Goal: Task Accomplishment & Management: Manage account settings

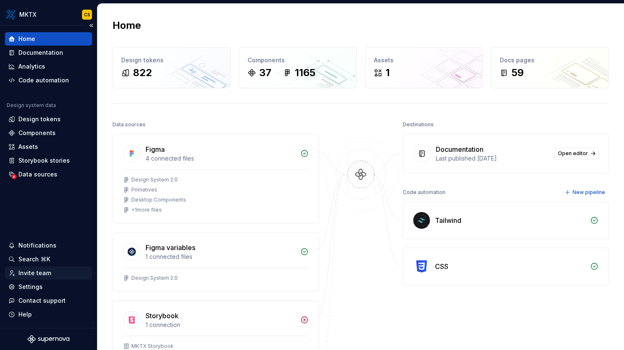
click at [48, 271] on div "Invite team" at bounding box center [34, 273] width 33 height 8
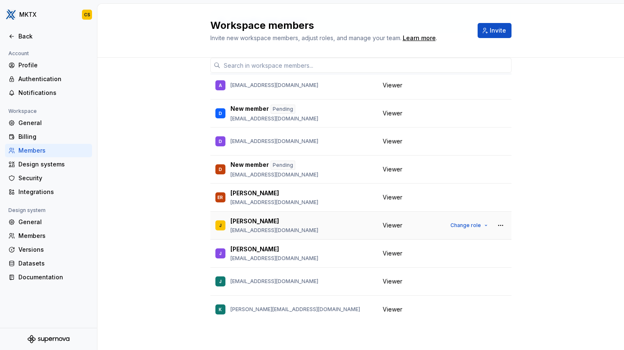
scroll to position [164, 0]
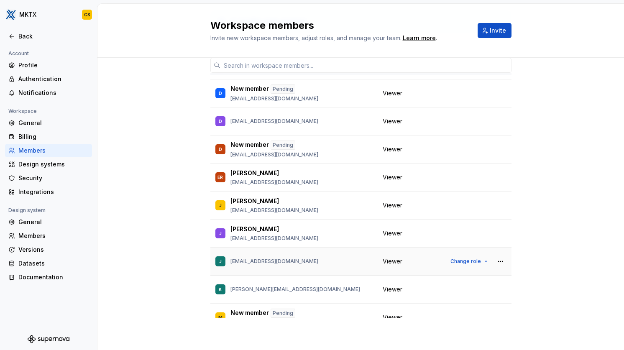
click at [288, 263] on p "[EMAIL_ADDRESS][DOMAIN_NAME]" at bounding box center [275, 261] width 88 height 7
click at [226, 263] on div "J [EMAIL_ADDRESS][DOMAIN_NAME]" at bounding box center [294, 262] width 157 height 18
click at [239, 264] on p "[EMAIL_ADDRESS][DOMAIN_NAME]" at bounding box center [275, 261] width 88 height 7
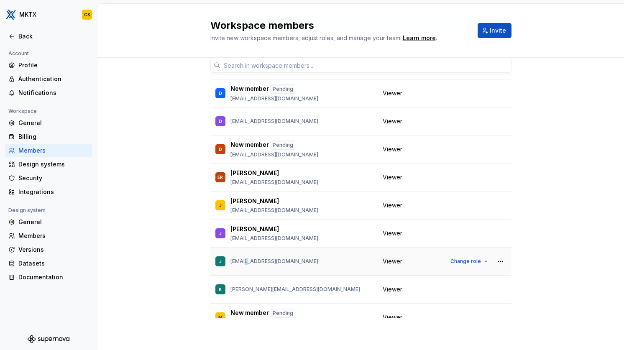
click at [239, 264] on p "[EMAIL_ADDRESS][DOMAIN_NAME]" at bounding box center [275, 261] width 88 height 7
click at [257, 261] on p "[EMAIL_ADDRESS][DOMAIN_NAME]" at bounding box center [275, 261] width 88 height 7
click at [258, 259] on p "[EMAIL_ADDRESS][DOMAIN_NAME]" at bounding box center [275, 261] width 88 height 7
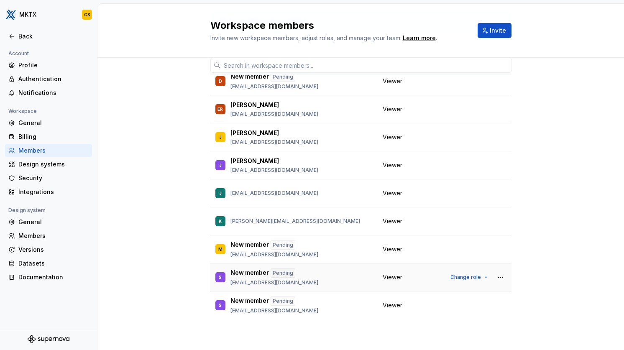
scroll to position [261, 0]
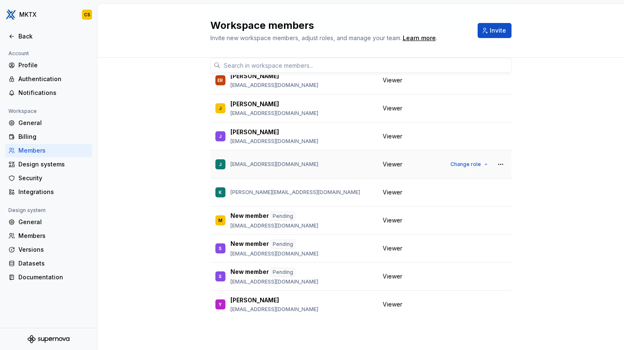
click at [239, 164] on p "[EMAIL_ADDRESS][DOMAIN_NAME]" at bounding box center [275, 164] width 88 height 7
click at [249, 164] on p "[EMAIL_ADDRESS][DOMAIN_NAME]" at bounding box center [275, 164] width 88 height 7
click at [235, 165] on p "[EMAIL_ADDRESS][DOMAIN_NAME]" at bounding box center [275, 164] width 88 height 7
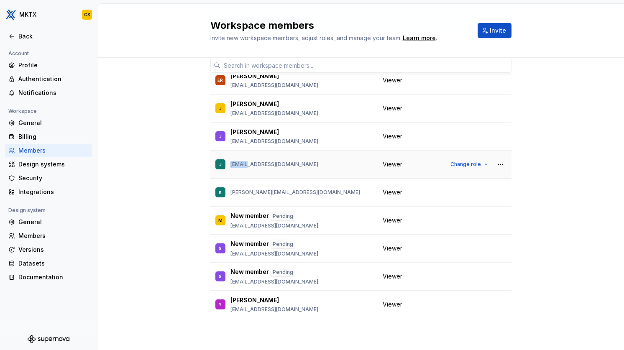
click at [235, 165] on p "[EMAIL_ADDRESS][DOMAIN_NAME]" at bounding box center [275, 164] width 88 height 7
click at [235, 164] on p "[EMAIL_ADDRESS][DOMAIN_NAME]" at bounding box center [275, 164] width 88 height 7
click at [495, 164] on button "button" at bounding box center [501, 165] width 12 height 12
click at [495, 165] on button "button" at bounding box center [501, 165] width 12 height 12
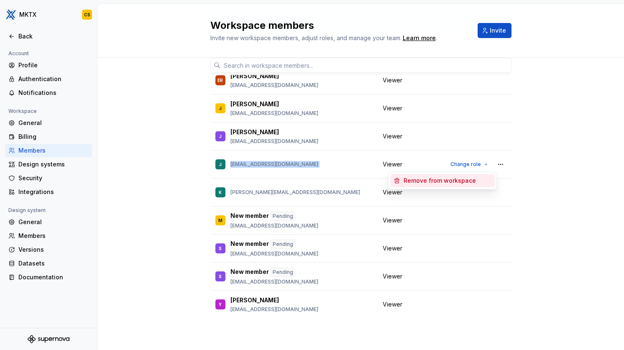
click at [469, 180] on div "Remove from workspace" at bounding box center [440, 181] width 72 height 8
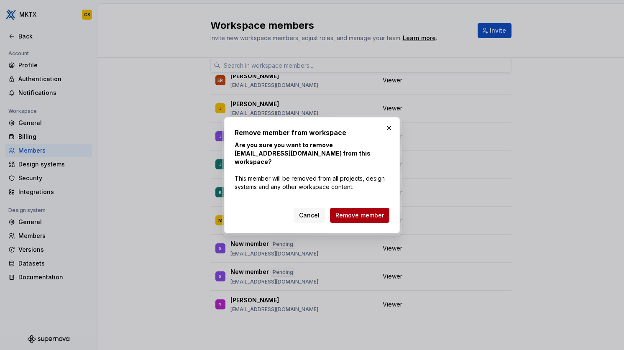
click at [367, 212] on span "Remove member" at bounding box center [360, 215] width 49 height 8
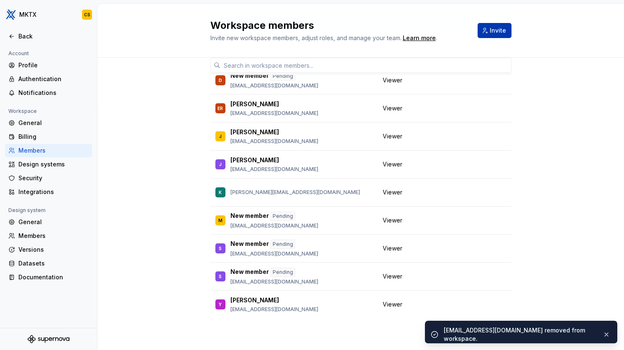
click at [491, 28] on span "Invite" at bounding box center [498, 30] width 16 height 8
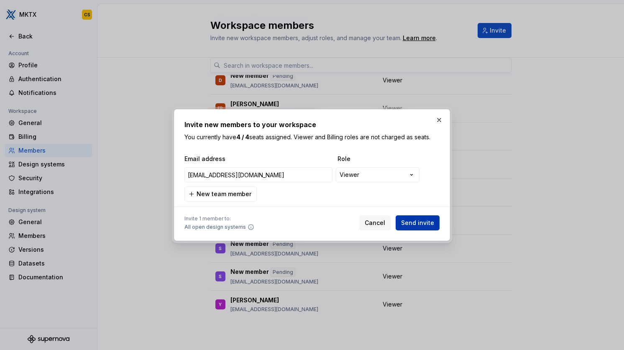
click at [416, 225] on span "Send invite" at bounding box center [417, 223] width 33 height 8
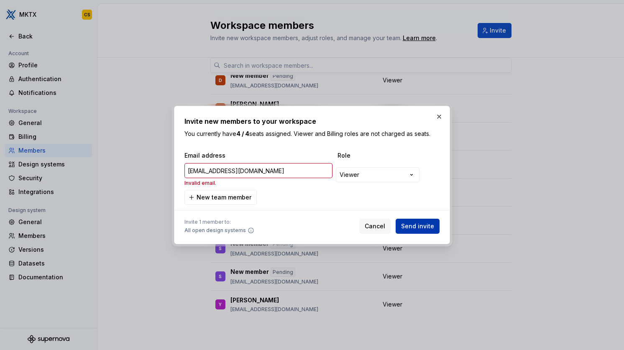
click at [416, 226] on span "Send invite" at bounding box center [417, 226] width 33 height 8
click at [355, 175] on div "**********" at bounding box center [312, 175] width 624 height 350
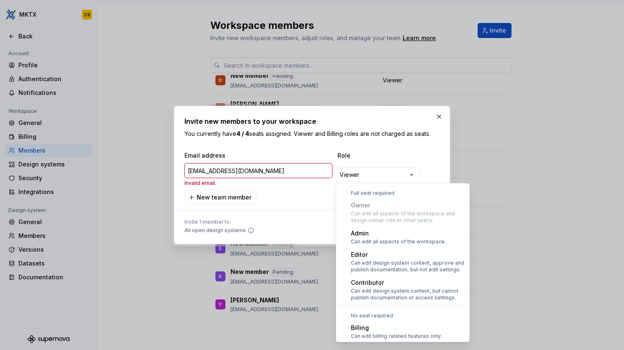
scroll to position [23, 0]
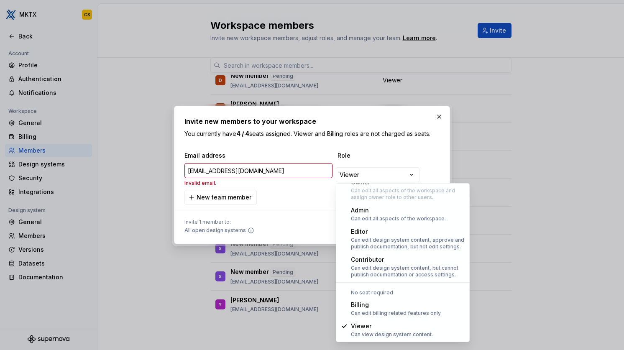
click at [356, 173] on div "**********" at bounding box center [312, 175] width 624 height 350
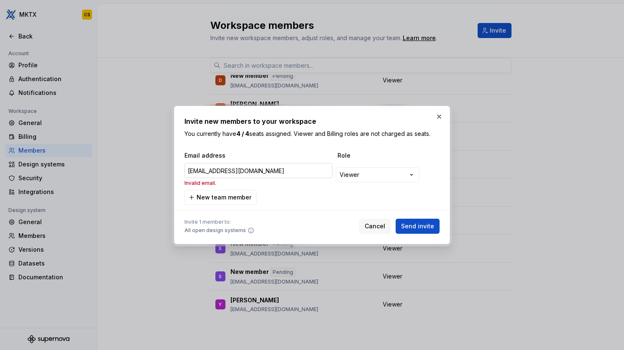
click at [265, 176] on input "[EMAIL_ADDRESS][DOMAIN_NAME]" at bounding box center [259, 170] width 148 height 15
type input "[EMAIL_ADDRESS][DOMAIN_NAME]"
click at [376, 226] on span "Cancel" at bounding box center [375, 226] width 21 height 8
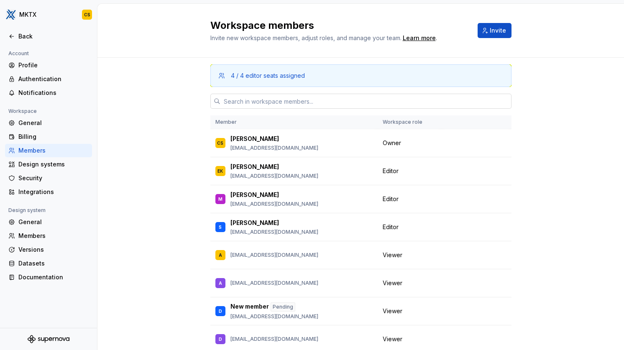
click at [368, 97] on input "text" at bounding box center [366, 101] width 291 height 15
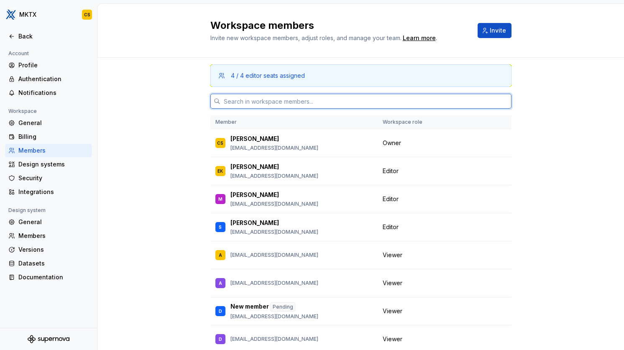
paste input "[EMAIL_ADDRESS][DOMAIN_NAME]"
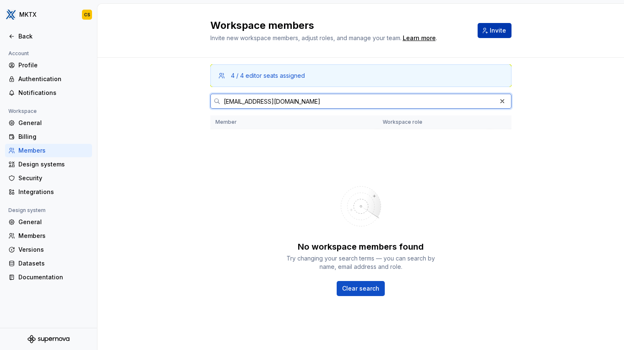
type input "[EMAIL_ADDRESS][DOMAIN_NAME]"
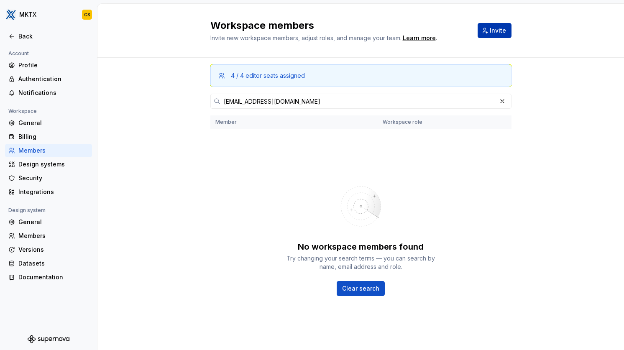
click at [502, 33] on span "Invite" at bounding box center [498, 30] width 16 height 8
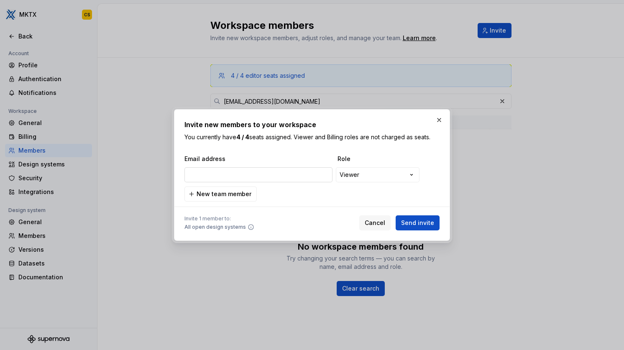
click at [253, 174] on input "email" at bounding box center [259, 174] width 148 height 15
click at [421, 221] on span "Send invite" at bounding box center [417, 223] width 33 height 8
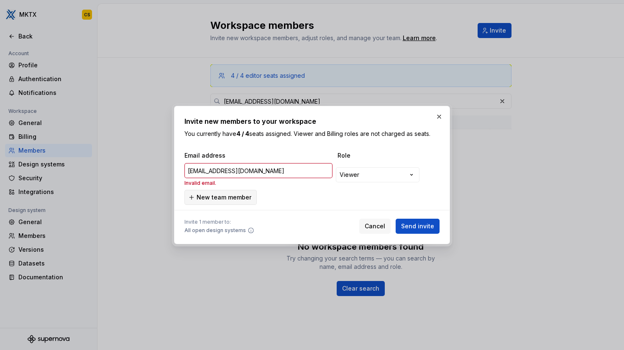
click at [228, 201] on span "New team member" at bounding box center [224, 197] width 55 height 8
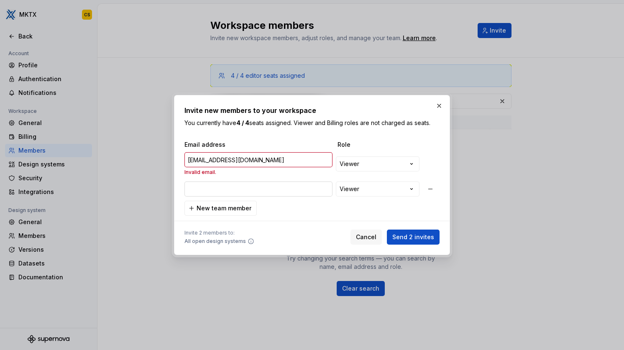
type input "[EMAIL_ADDRESS][DOMAIN_NAME]"
click at [399, 230] on button "Send 2 invites" at bounding box center [413, 237] width 53 height 15
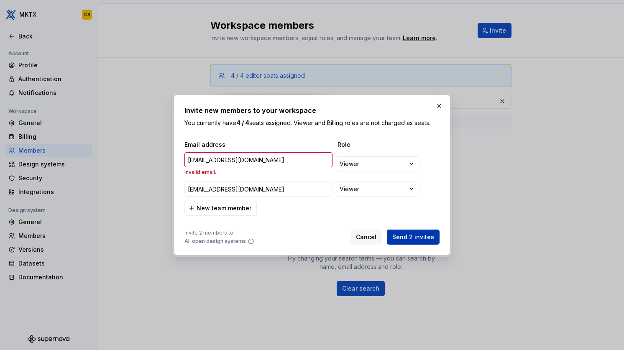
type input "[EMAIL_ADDRESS][DOMAIN_NAME]"
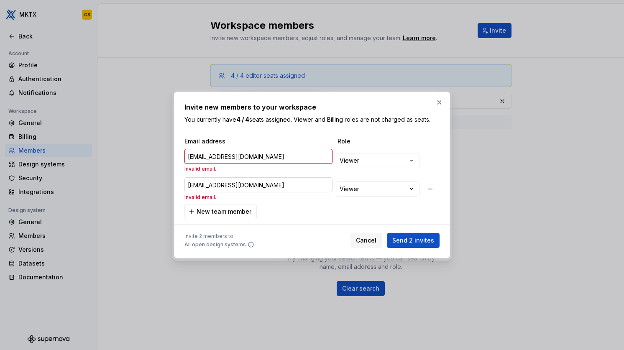
type input "[EMAIL_ADDRESS][DOMAIN_NAME]"
drag, startPoint x: 271, startPoint y: 189, endPoint x: 169, endPoint y: 185, distance: 101.4
click at [169, 185] on div "**********" at bounding box center [312, 175] width 624 height 350
type input "[EMAIL_ADDRESS][DOMAIN_NAME]"
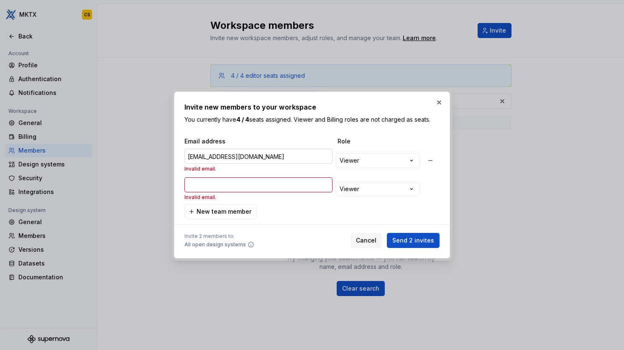
type input "[EMAIL_ADDRESS][DOMAIN_NAME]"
click at [255, 149] on input "[EMAIL_ADDRESS][DOMAIN_NAME]" at bounding box center [259, 156] width 148 height 15
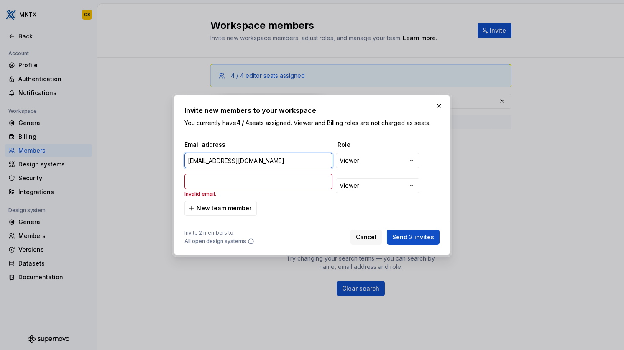
type input "[EMAIL_ADDRESS][DOMAIN_NAME]"
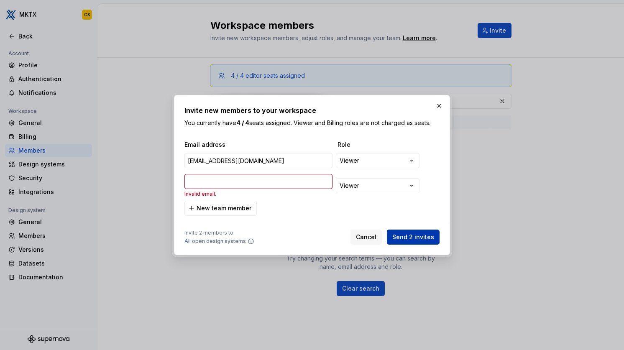
click at [415, 237] on span "Send 2 invites" at bounding box center [414, 237] width 42 height 8
click at [415, 238] on span "Send 2 invites" at bounding box center [414, 237] width 42 height 8
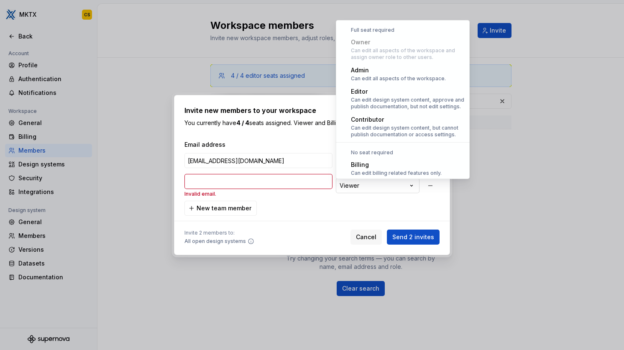
click at [385, 189] on div "**********" at bounding box center [312, 175] width 624 height 350
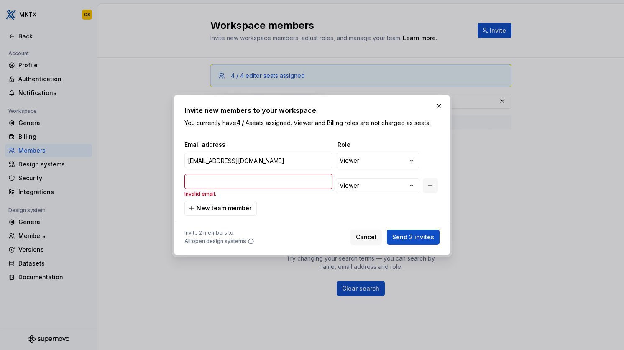
drag, startPoint x: 371, startPoint y: 205, endPoint x: 425, endPoint y: 186, distance: 57.3
click at [372, 205] on div "**********" at bounding box center [312, 175] width 624 height 350
click at [428, 187] on button "button" at bounding box center [430, 185] width 15 height 15
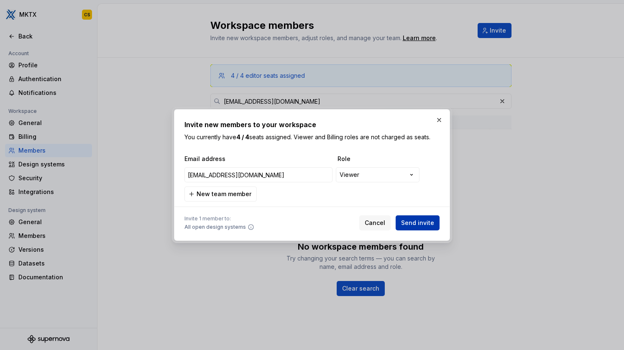
click at [430, 226] on span "Send invite" at bounding box center [417, 223] width 33 height 8
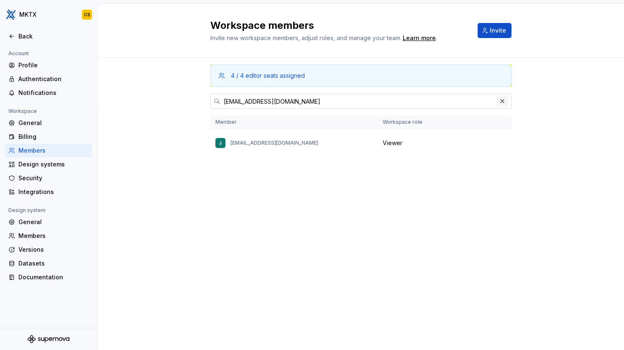
click at [502, 100] on button "button" at bounding box center [503, 101] width 12 height 12
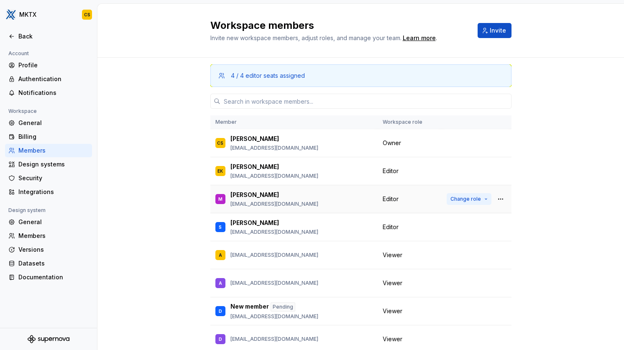
click at [468, 203] on button "Change role" at bounding box center [469, 199] width 45 height 12
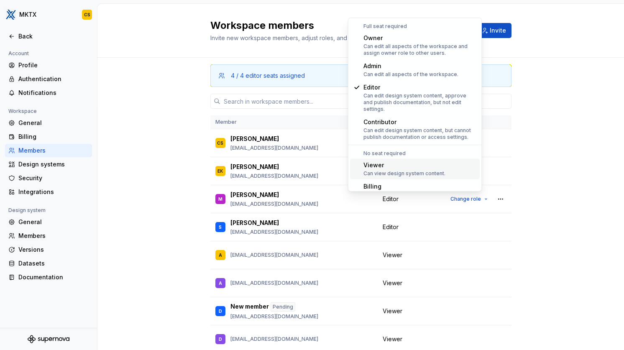
click at [393, 170] on div "Can view design system content." at bounding box center [405, 173] width 82 height 7
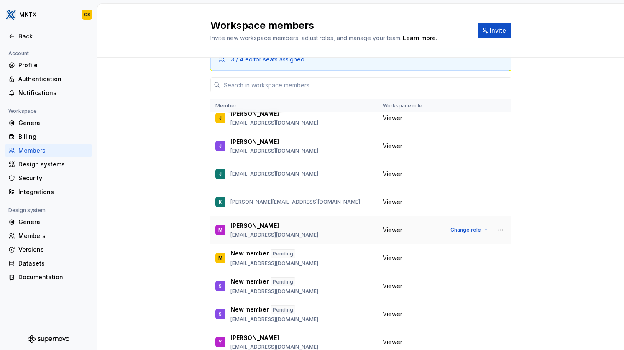
scroll to position [26, 0]
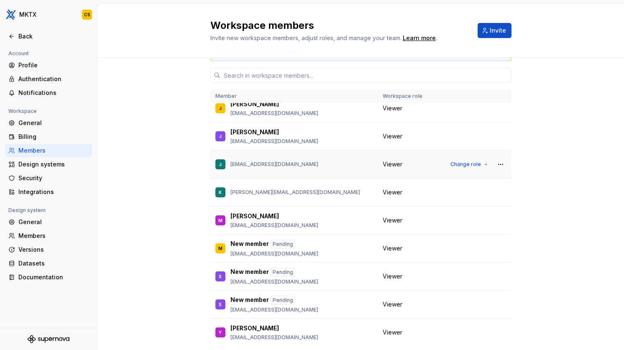
click at [390, 162] on span "Viewer" at bounding box center [393, 164] width 20 height 8
click at [393, 163] on span "Viewer" at bounding box center [393, 164] width 20 height 8
click at [457, 164] on span "Change role" at bounding box center [466, 164] width 31 height 7
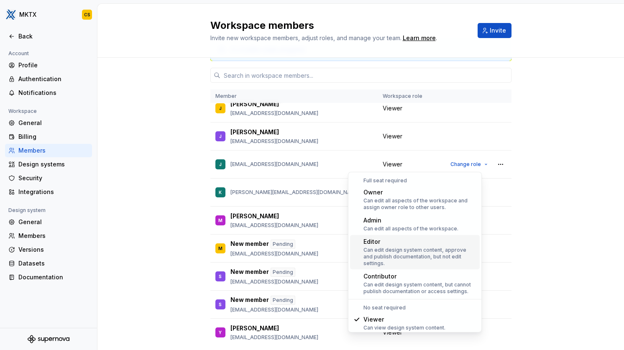
click at [426, 254] on div "Can edit design system content, approve and publish documentation, but not edit…" at bounding box center [420, 257] width 113 height 20
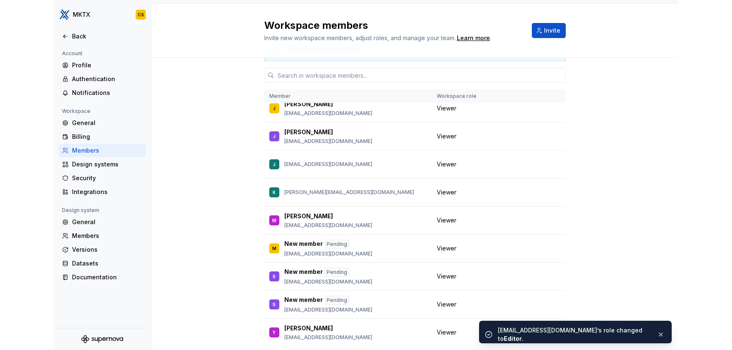
scroll to position [9, 0]
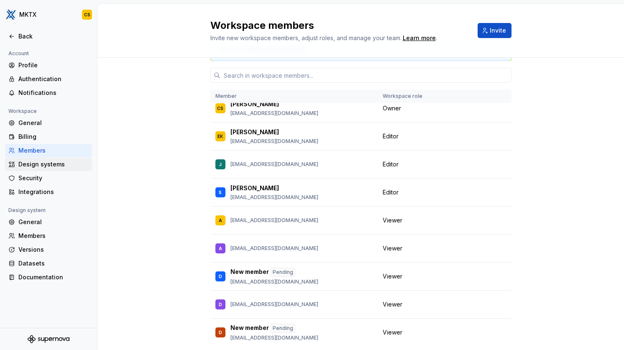
click at [54, 161] on div "Design systems" at bounding box center [53, 164] width 70 height 8
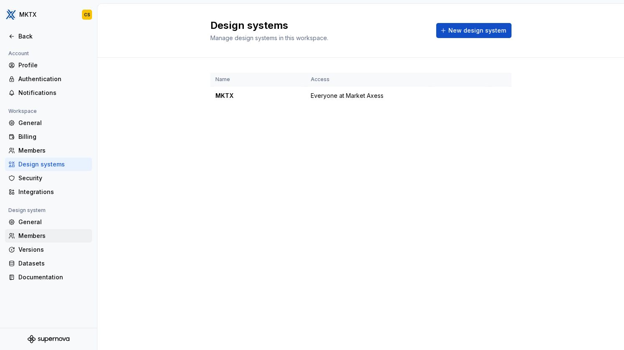
click at [40, 235] on div "Members" at bounding box center [53, 236] width 70 height 8
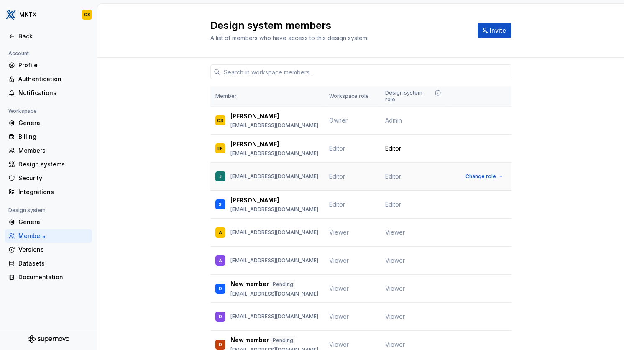
click at [392, 172] on span "Editor" at bounding box center [393, 176] width 16 height 8
click at [410, 168] on td "Editor" at bounding box center [414, 177] width 68 height 28
click at [146, 139] on div "Member Workspace role Design system role CS [PERSON_NAME] [EMAIL_ADDRESS][DOMAI…" at bounding box center [361, 350] width 527 height 585
click at [21, 36] on div "Back" at bounding box center [53, 36] width 70 height 8
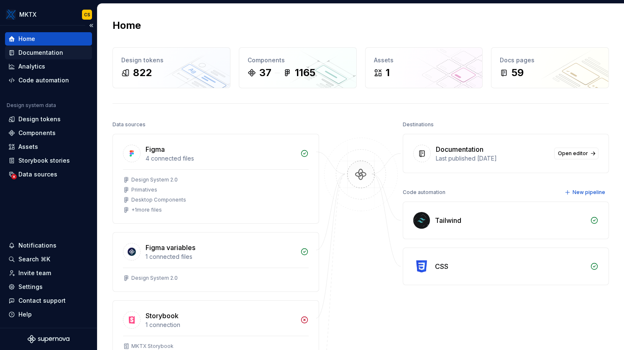
click at [42, 51] on div "Documentation" at bounding box center [40, 53] width 45 height 8
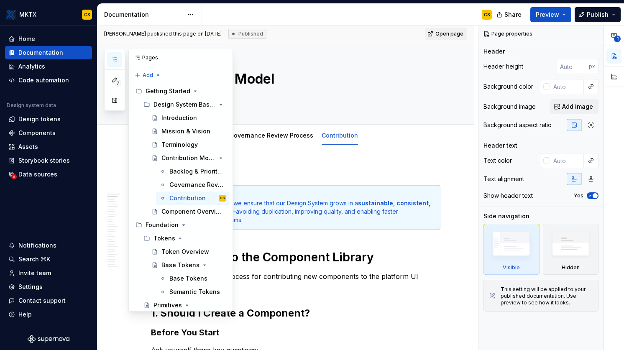
click at [115, 58] on icon "button" at bounding box center [115, 59] width 4 height 3
click at [116, 101] on button "button" at bounding box center [114, 100] width 15 height 15
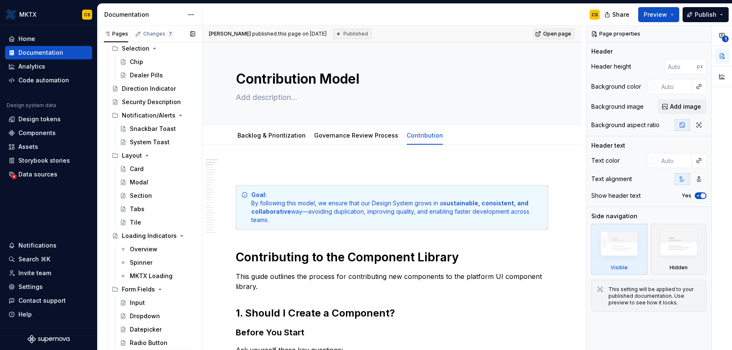
scroll to position [647, 0]
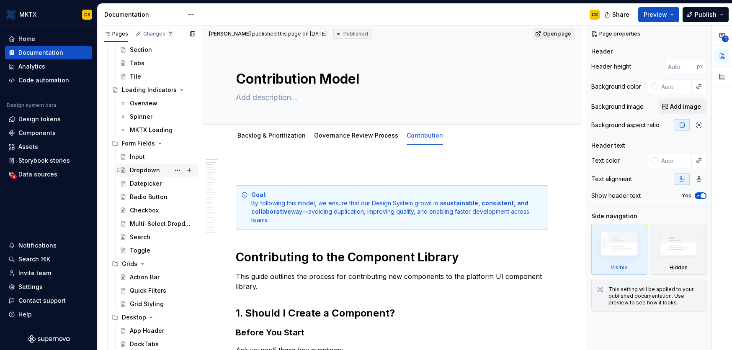
click at [138, 168] on div "Dropdown" at bounding box center [145, 170] width 30 height 8
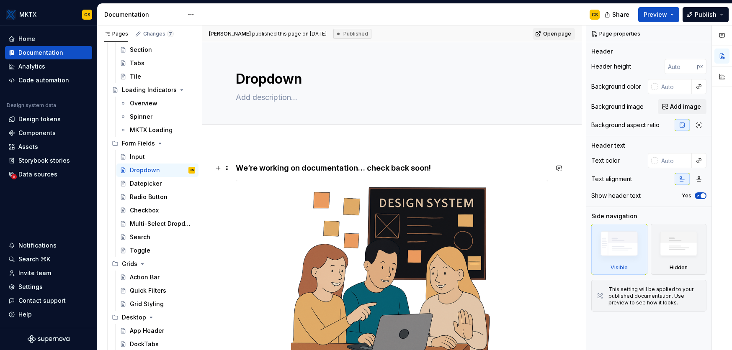
click at [456, 169] on h4 "We’re working on documentation… check back soon!" at bounding box center [392, 168] width 312 height 10
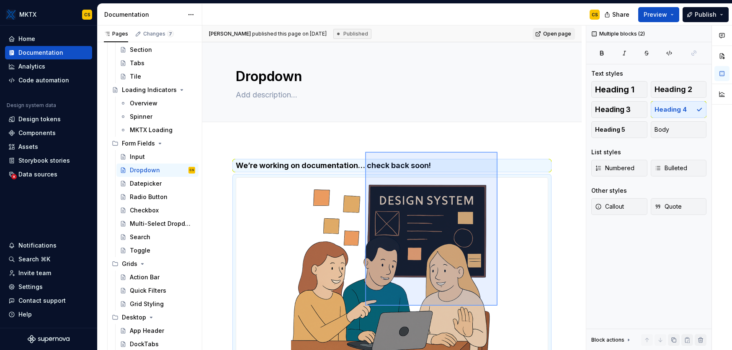
drag, startPoint x: 444, startPoint y: 184, endPoint x: 492, endPoint y: 284, distance: 111.0
click at [497, 307] on div "**********" at bounding box center [393, 188] width 383 height 325
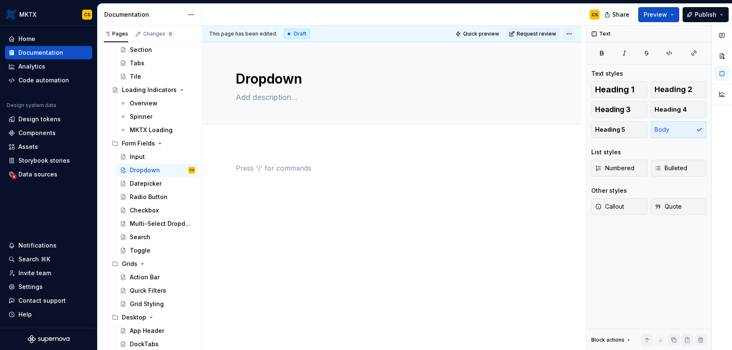
click at [570, 32] on html "MKTX CS Home Documentation Analytics Code automation Design system data Design …" at bounding box center [366, 175] width 732 height 350
click at [456, 180] on html "MKTX CS Home Documentation Analytics Code automation Design system data Design …" at bounding box center [366, 175] width 732 height 350
click at [322, 160] on div at bounding box center [391, 226] width 379 height 167
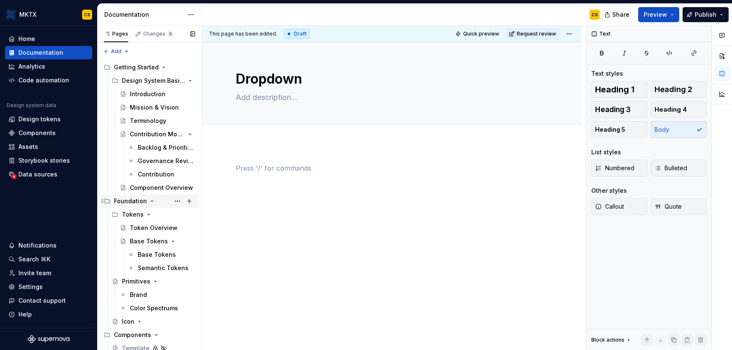
click at [151, 200] on icon "Page tree" at bounding box center [152, 201] width 7 height 7
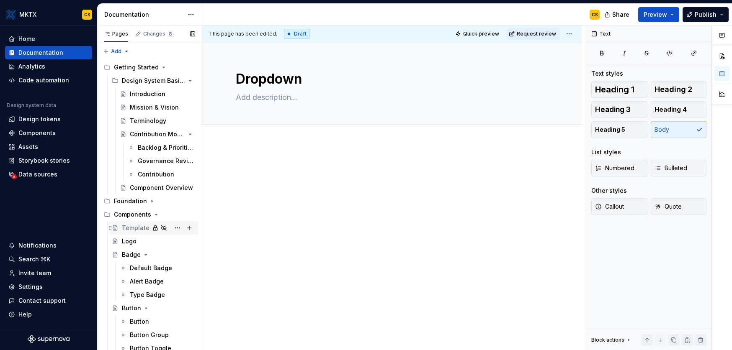
click at [133, 227] on div "Template" at bounding box center [136, 228] width 28 height 8
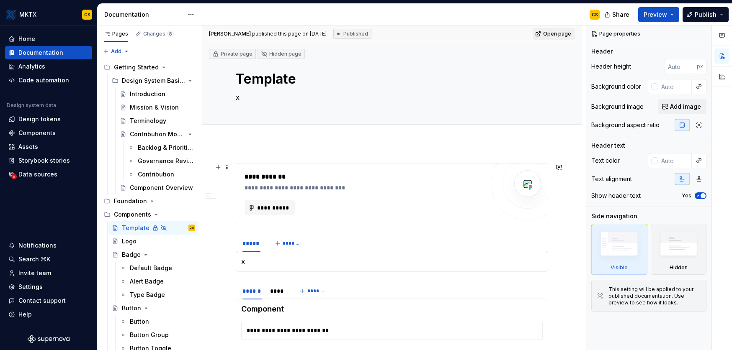
scroll to position [16, 0]
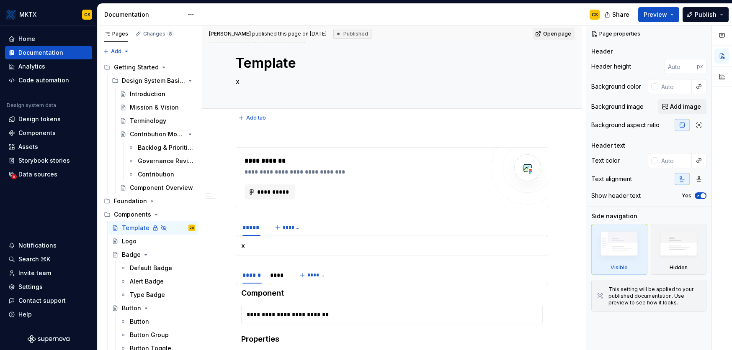
click at [286, 126] on div "Add tab" at bounding box center [391, 118] width 379 height 18
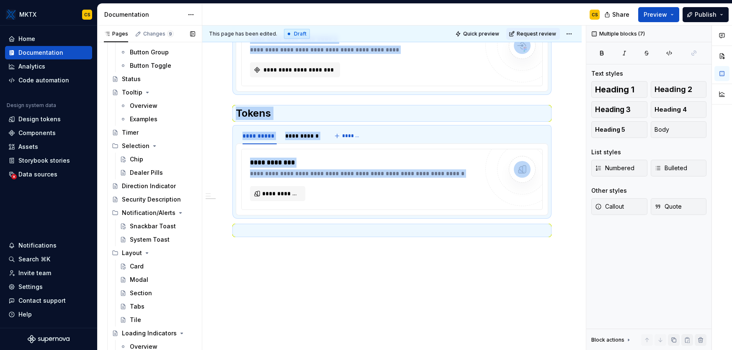
scroll to position [445, 0]
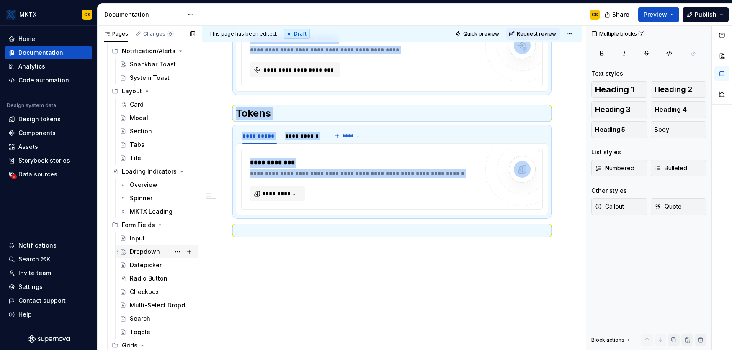
click at [149, 250] on div "Dropdown" at bounding box center [145, 252] width 30 height 8
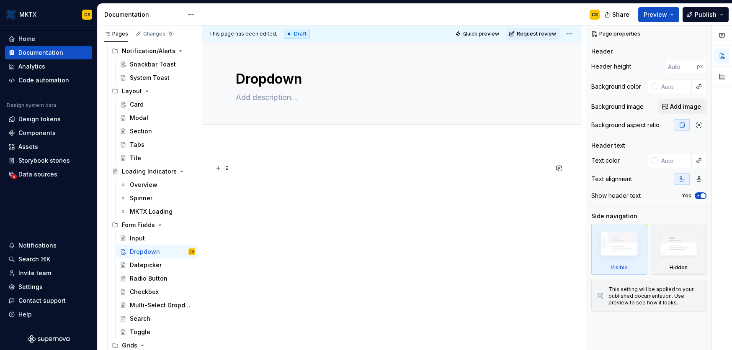
type textarea "*"
click at [328, 170] on p at bounding box center [392, 168] width 312 height 10
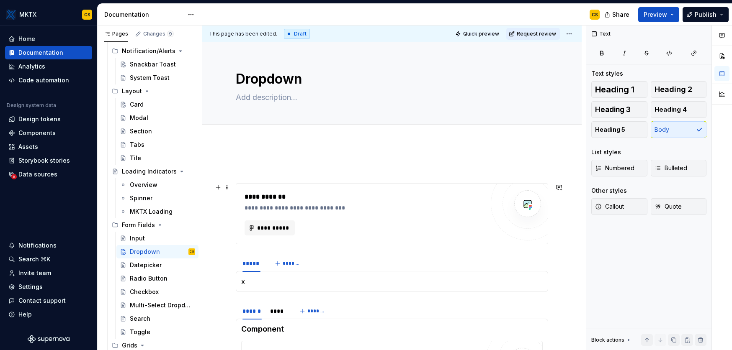
scroll to position [45, 0]
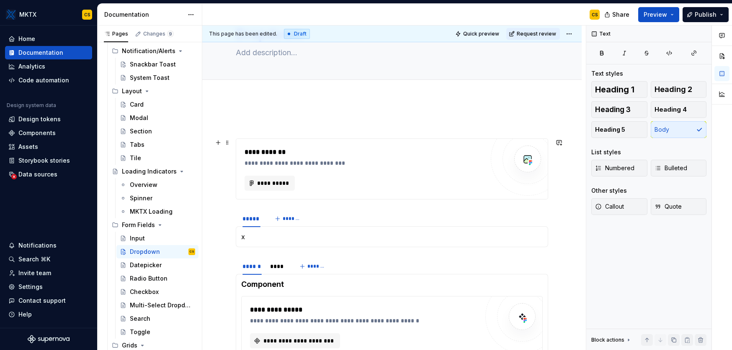
click at [365, 160] on div "**********" at bounding box center [363, 163] width 239 height 8
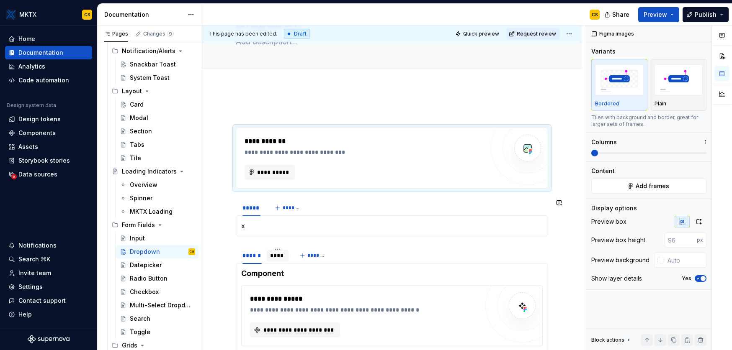
scroll to position [85, 0]
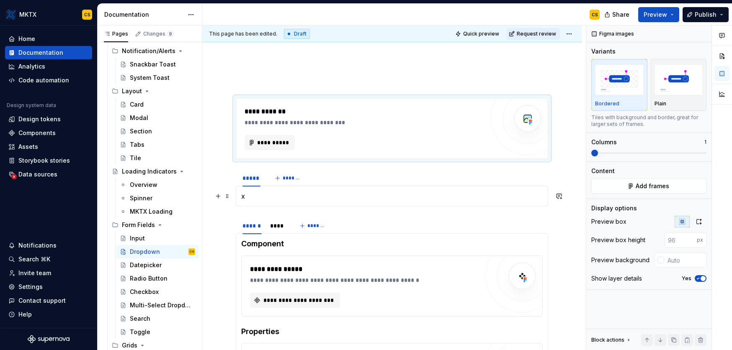
click at [256, 194] on p "x" at bounding box center [391, 196] width 301 height 10
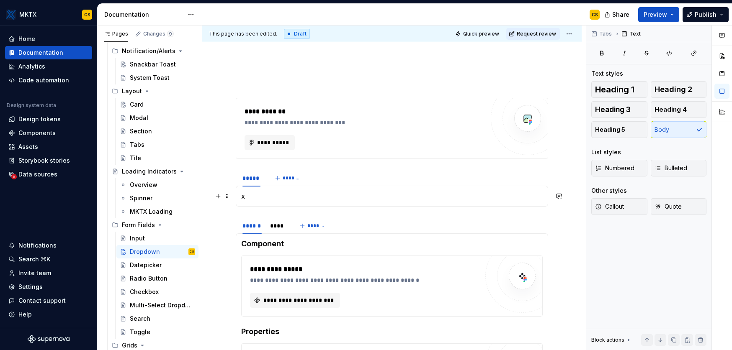
click at [305, 198] on p "x" at bounding box center [391, 196] width 301 height 10
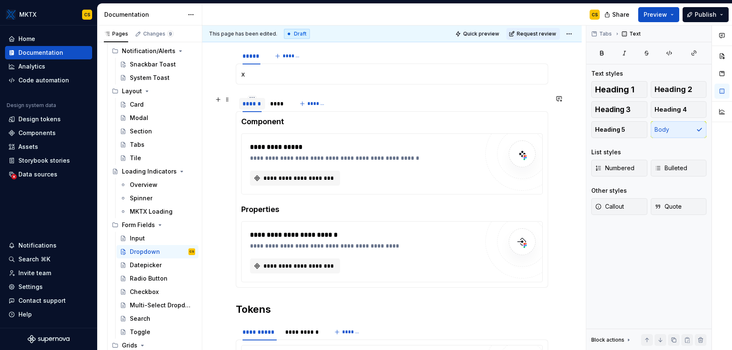
click at [258, 110] on div "******" at bounding box center [252, 103] width 26 height 13
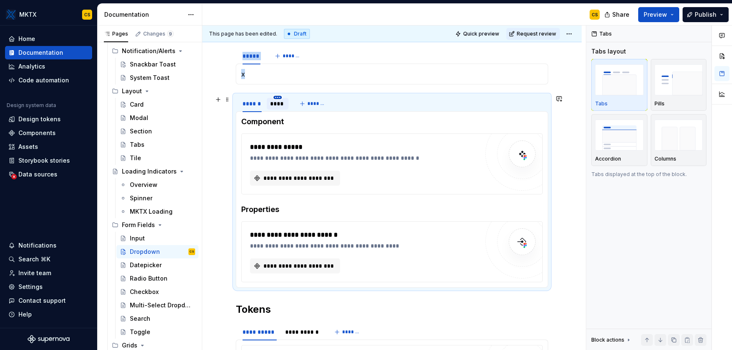
click at [275, 99] on html "MKTX CS Home Documentation Analytics Code automation Design system data Design …" at bounding box center [366, 175] width 732 height 350
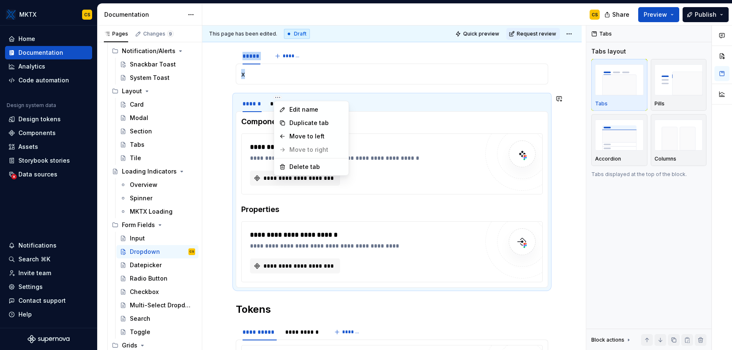
click at [262, 103] on html "MKTX CS Home Documentation Analytics Code automation Design system data Design …" at bounding box center [366, 175] width 732 height 350
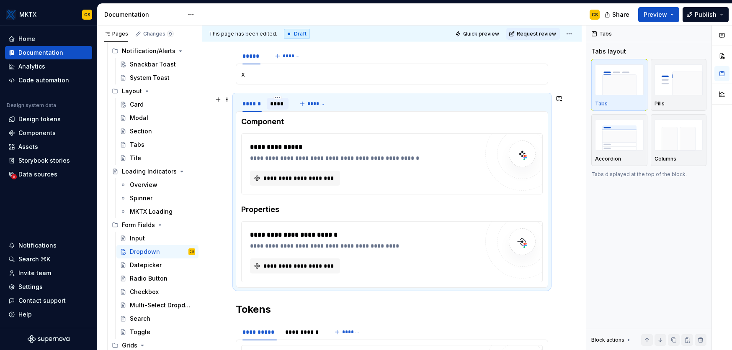
click at [271, 103] on div "****" at bounding box center [277, 104] width 15 height 8
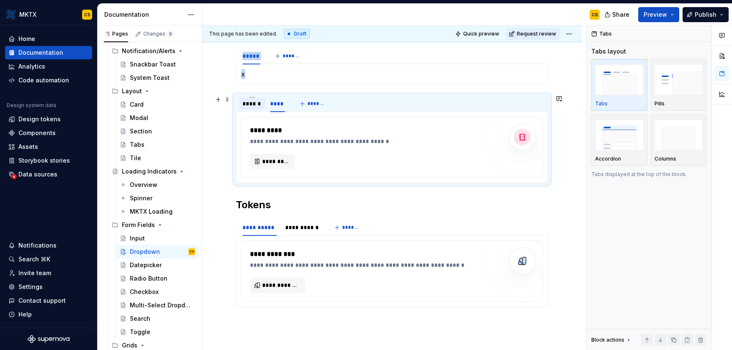
click at [252, 104] on div "******" at bounding box center [251, 104] width 19 height 8
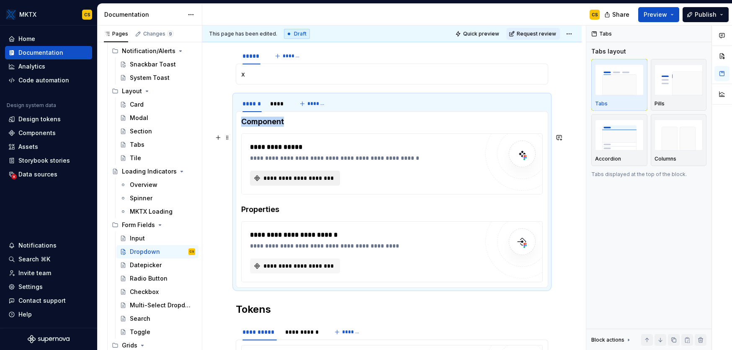
click at [306, 178] on span "**********" at bounding box center [298, 178] width 72 height 8
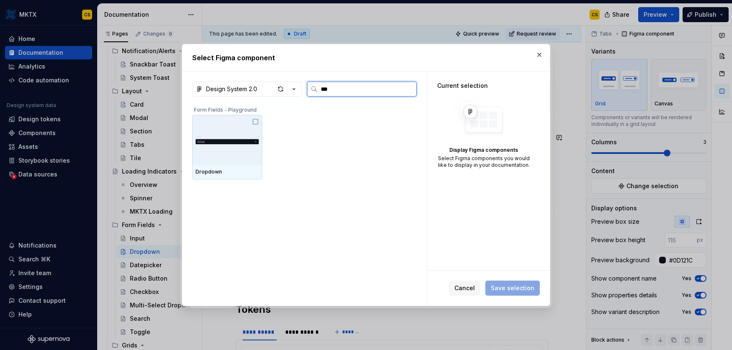
type input "****"
click at [251, 119] on div at bounding box center [227, 140] width 70 height 50
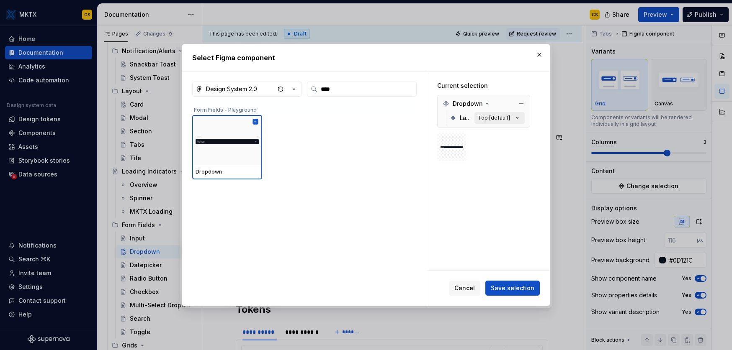
click at [497, 122] on button "Top [default]" at bounding box center [499, 118] width 50 height 12
click at [523, 286] on span "Save selection" at bounding box center [512, 288] width 44 height 8
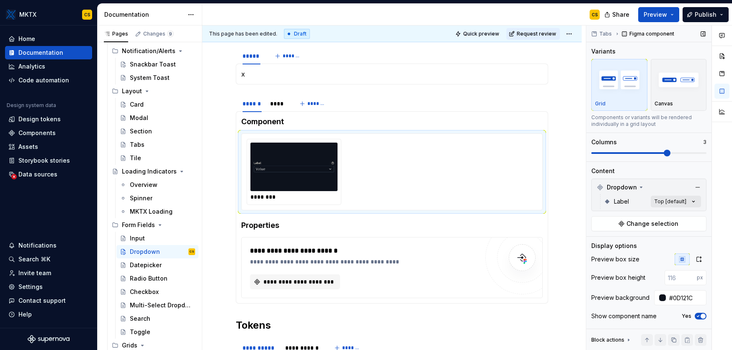
click at [624, 204] on div "Comments Open comments No comments yet Select ‘Comment’ from the block context …" at bounding box center [659, 188] width 146 height 325
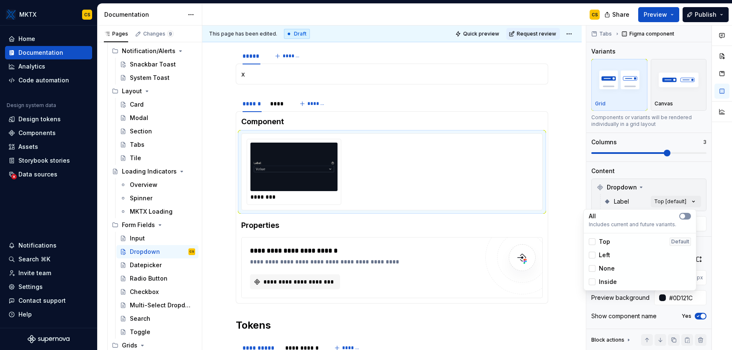
click at [624, 216] on button "button" at bounding box center [685, 216] width 12 height 7
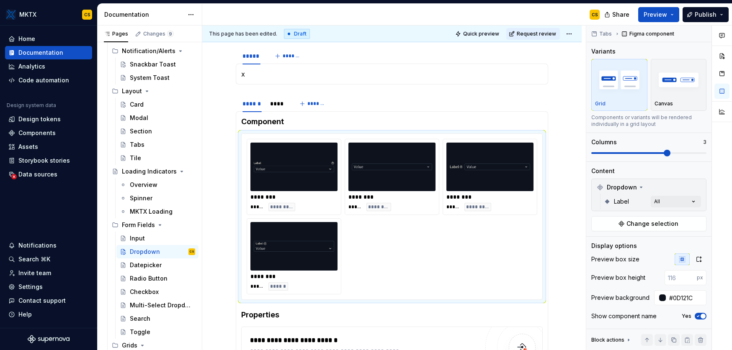
click at [624, 185] on div "Comments Open comments No comments yet Select ‘Comment’ from the block context …" at bounding box center [659, 188] width 146 height 325
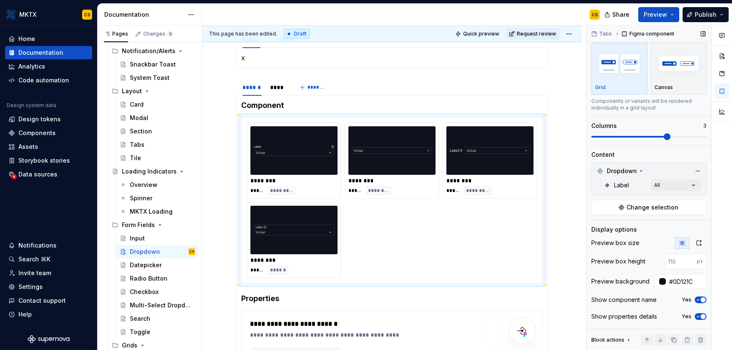
scroll to position [0, 0]
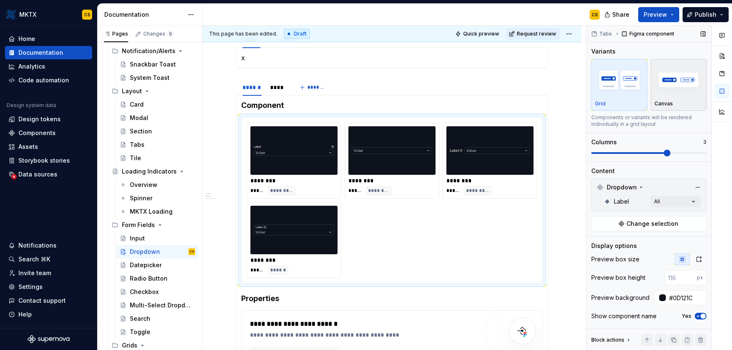
click at [624, 92] on img "button" at bounding box center [678, 79] width 49 height 31
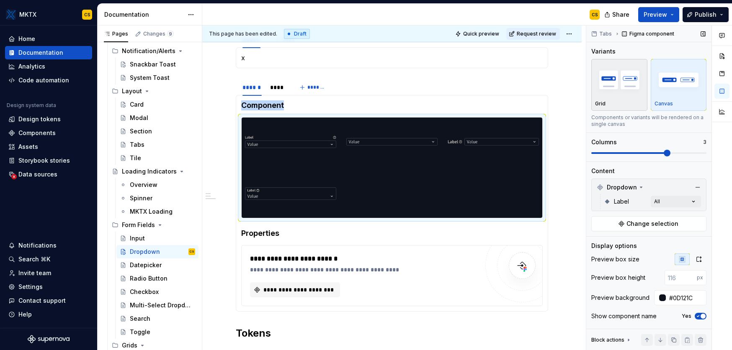
click at [623, 93] on img "button" at bounding box center [619, 79] width 49 height 31
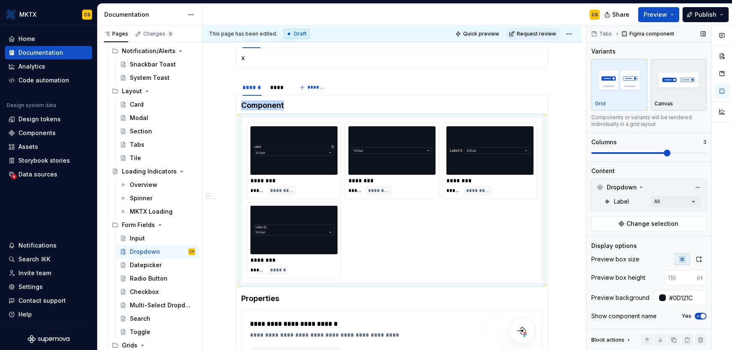
click at [624, 92] on img "button" at bounding box center [678, 79] width 49 height 31
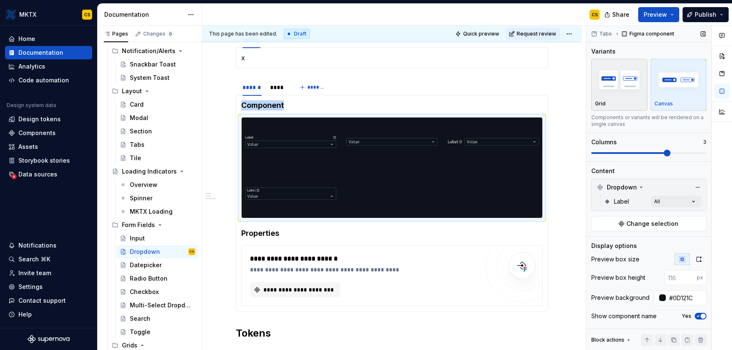
click at [619, 97] on div "Grid" at bounding box center [619, 85] width 49 height 44
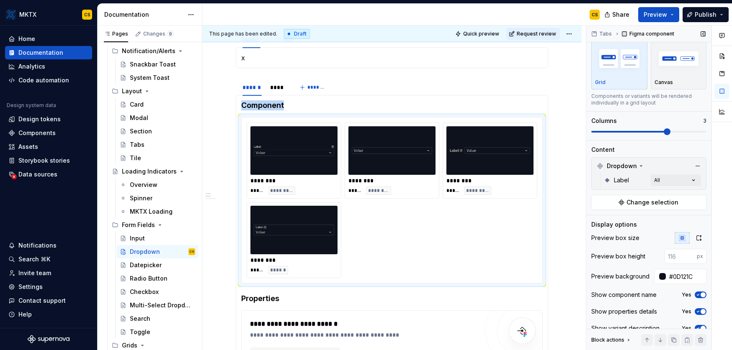
scroll to position [33, 0]
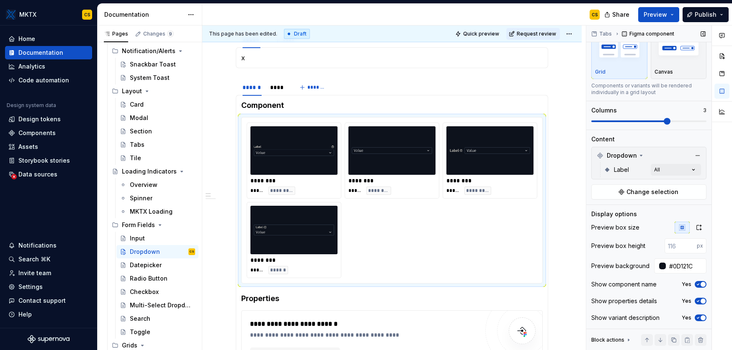
click at [624, 287] on div "Yes" at bounding box center [693, 284] width 25 height 7
click at [624, 283] on icon "button" at bounding box center [697, 284] width 7 height 5
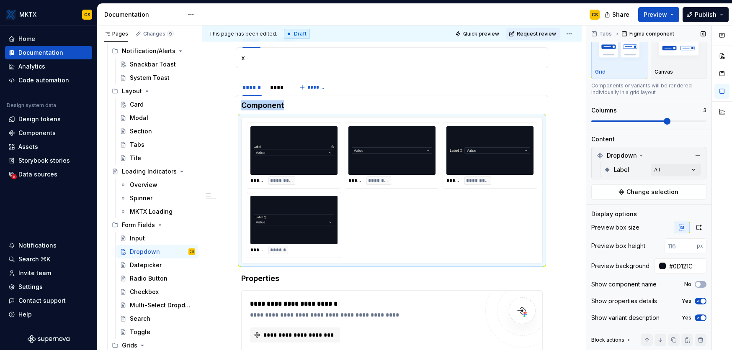
click at [624, 300] on span "button" at bounding box center [702, 301] width 5 height 5
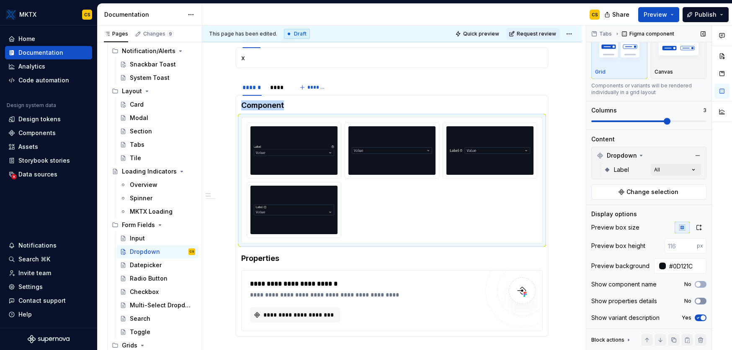
click at [624, 300] on icon "button" at bounding box center [697, 301] width 7 height 5
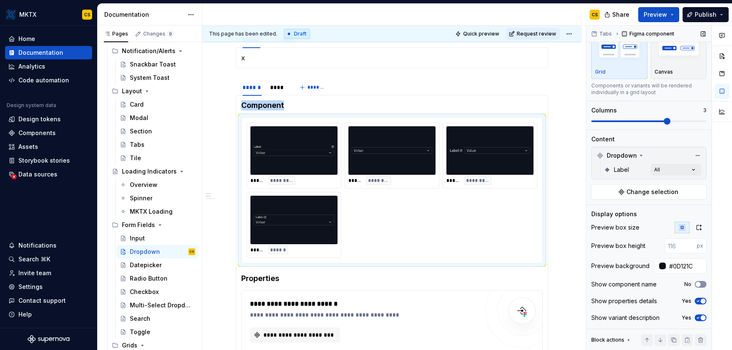
click at [624, 281] on button "No" at bounding box center [700, 284] width 12 height 7
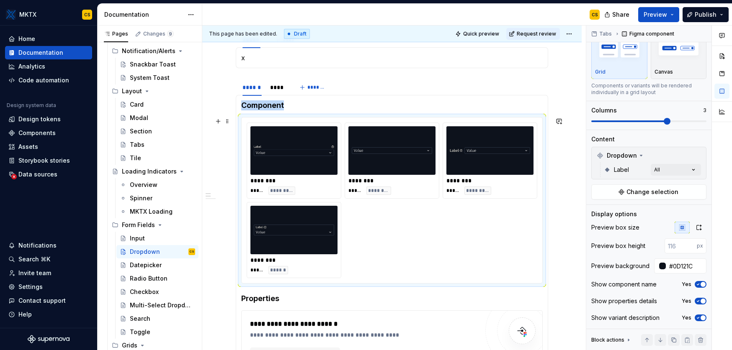
scroll to position [359, 0]
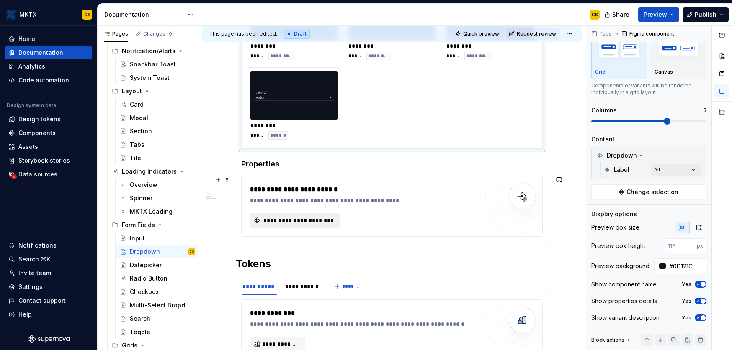
click at [311, 221] on span "**********" at bounding box center [298, 220] width 72 height 8
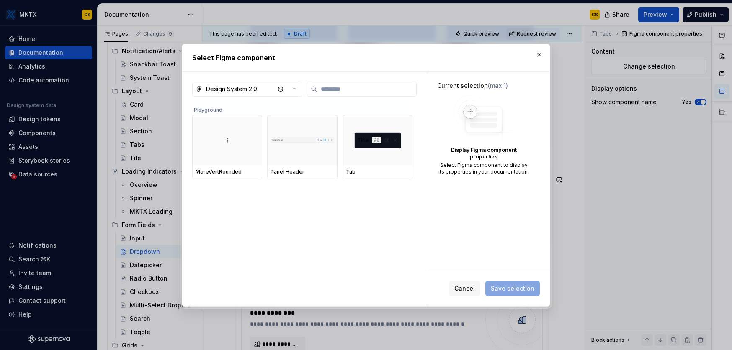
scroll to position [0, 0]
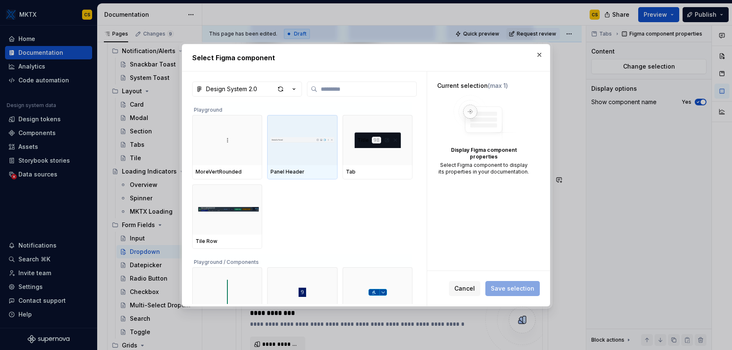
type textarea "*"
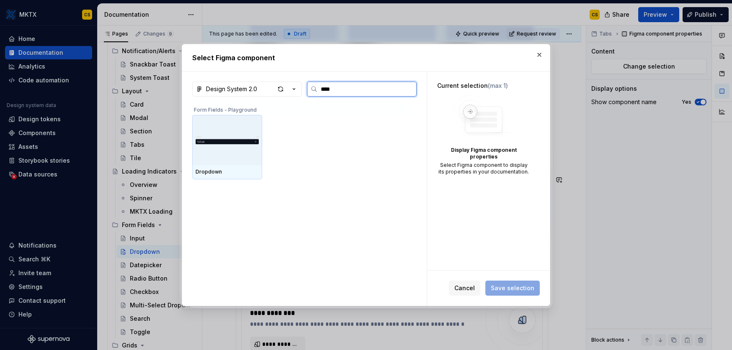
type input "*****"
click at [217, 134] on img at bounding box center [226, 140] width 63 height 18
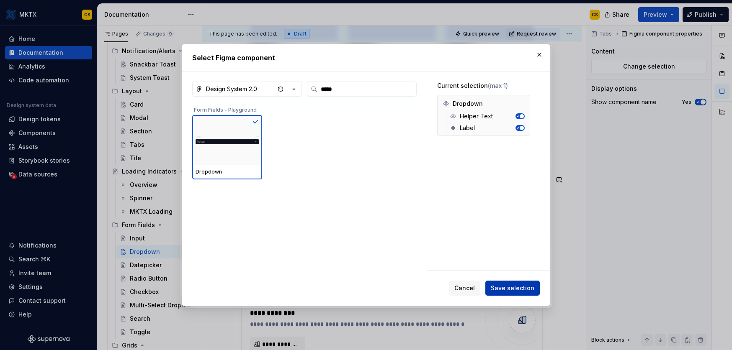
click at [513, 289] on span "Save selection" at bounding box center [512, 288] width 44 height 8
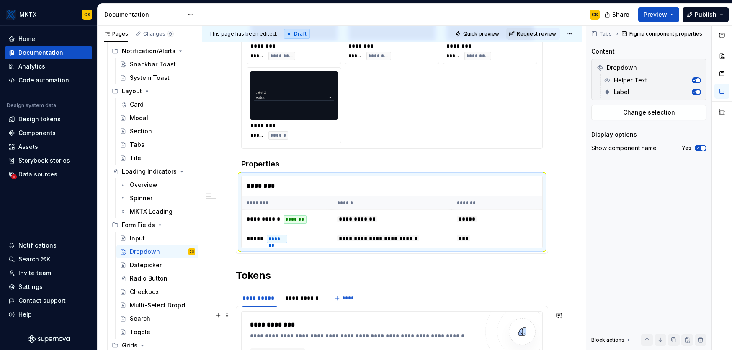
scroll to position [455, 0]
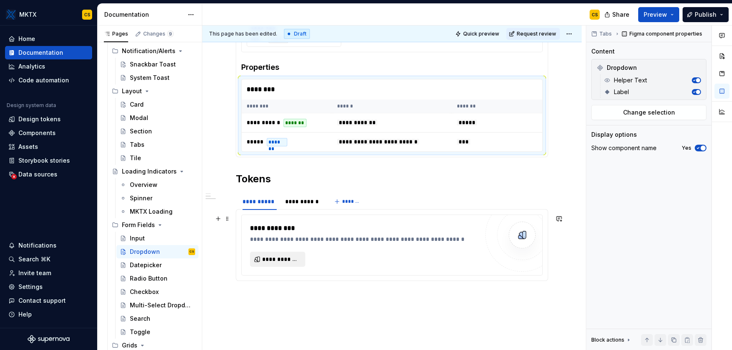
click at [288, 257] on span "**********" at bounding box center [281, 259] width 38 height 8
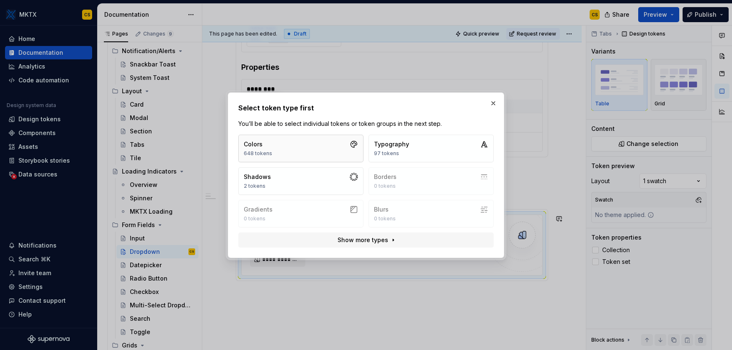
type textarea "*"
click at [305, 146] on button "Colors 648 tokens" at bounding box center [300, 149] width 125 height 28
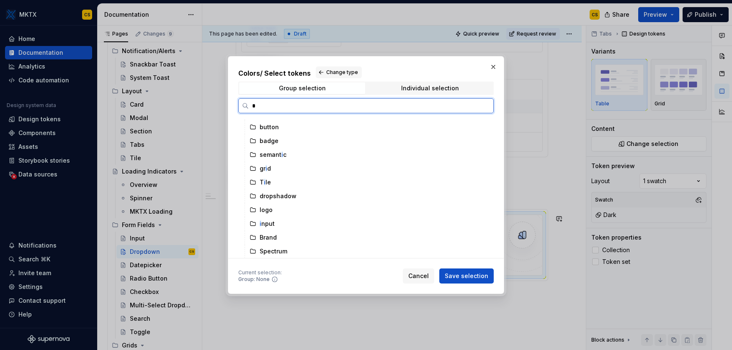
scroll to position [0, 0]
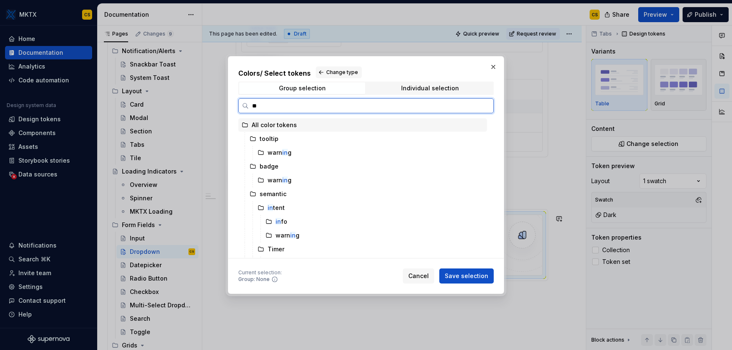
type input "***"
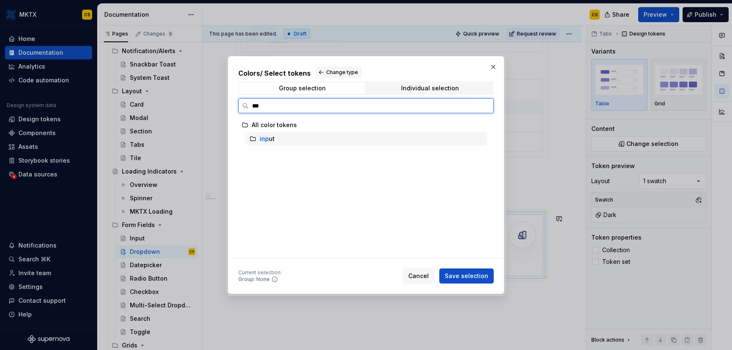
click at [303, 141] on div "inp ut" at bounding box center [366, 138] width 241 height 13
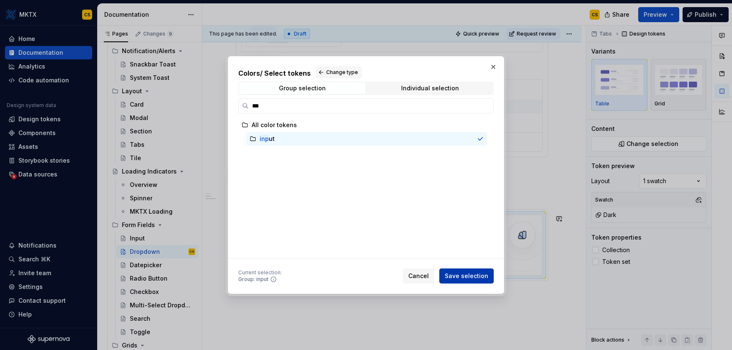
click at [477, 276] on span "Save selection" at bounding box center [466, 276] width 44 height 8
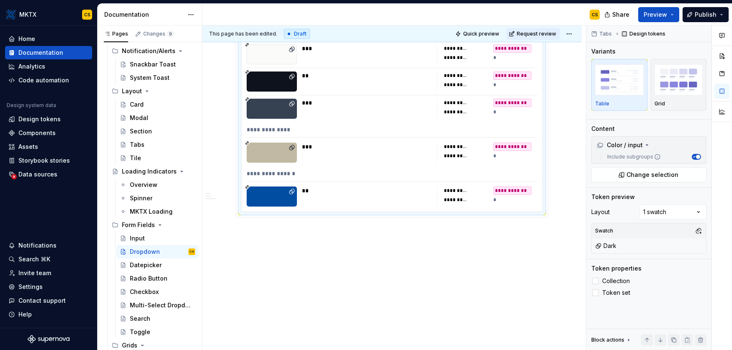
scroll to position [558, 0]
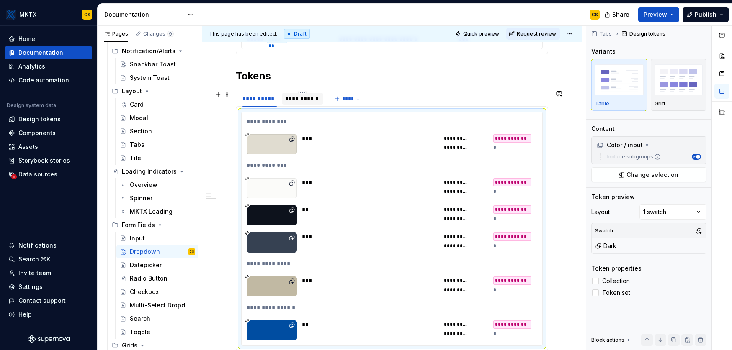
click at [307, 100] on div "**********" at bounding box center [302, 99] width 35 height 8
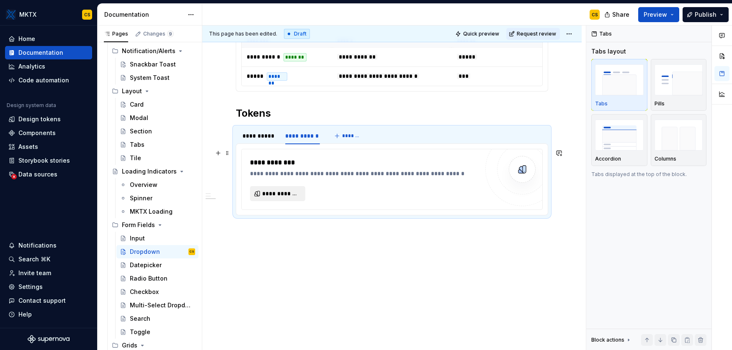
click at [289, 195] on span "**********" at bounding box center [281, 194] width 38 height 8
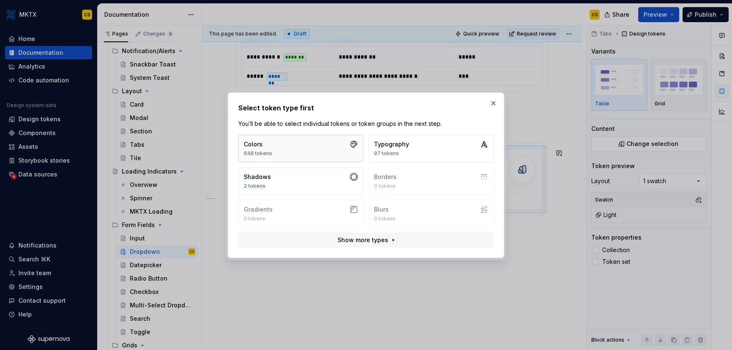
click at [295, 137] on button "Colors 648 tokens" at bounding box center [300, 149] width 125 height 28
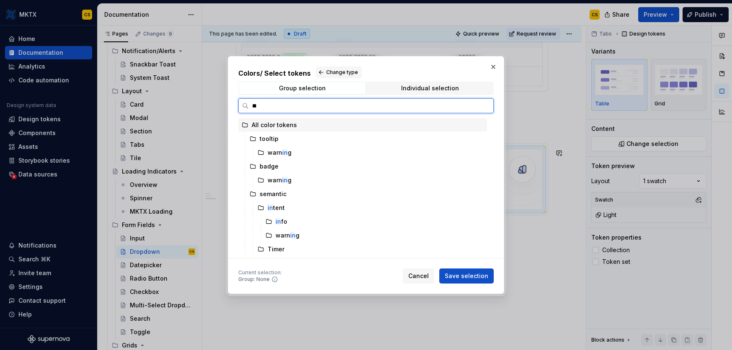
type input "***"
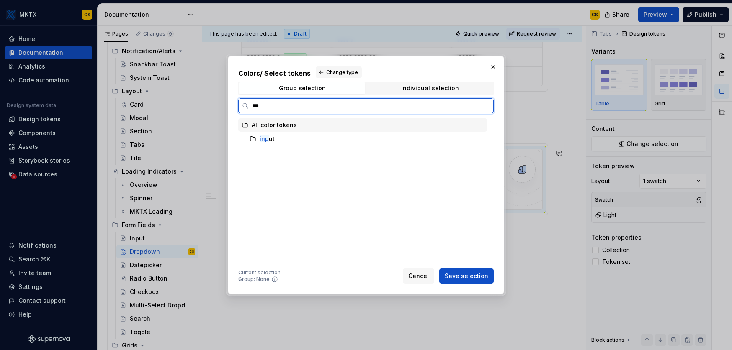
click at [294, 139] on div "inp ut" at bounding box center [366, 138] width 241 height 13
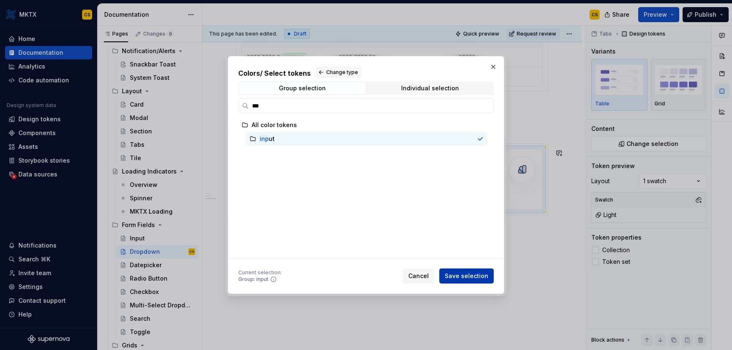
click at [472, 275] on span "Save selection" at bounding box center [466, 276] width 44 height 8
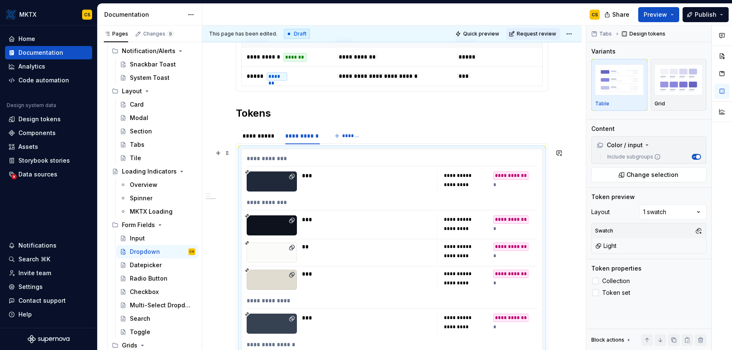
scroll to position [554, 0]
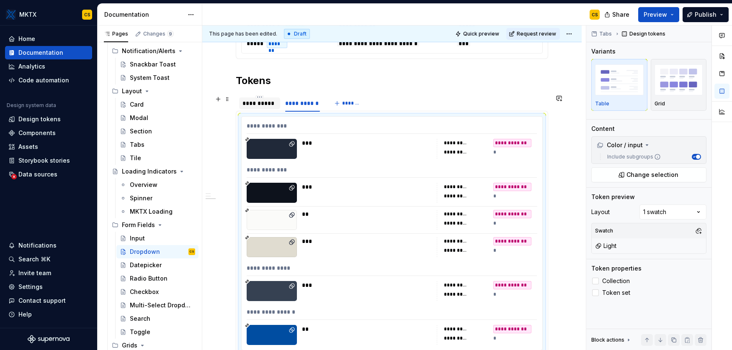
click at [251, 98] on div "**********" at bounding box center [259, 104] width 41 height 12
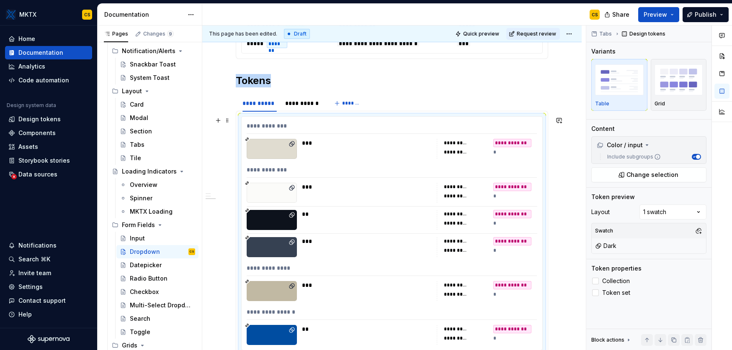
click at [362, 193] on div "***" at bounding box center [367, 193] width 130 height 20
click at [624, 233] on button "button" at bounding box center [698, 231] width 12 height 12
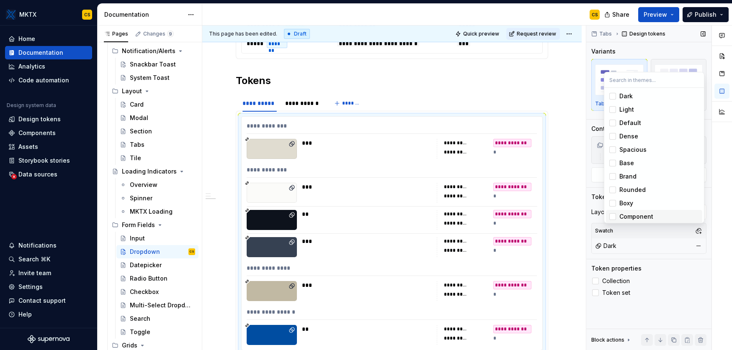
click at [615, 246] on div "Comments Open comments No comments yet Select ‘Comment’ from the block context …" at bounding box center [659, 188] width 146 height 325
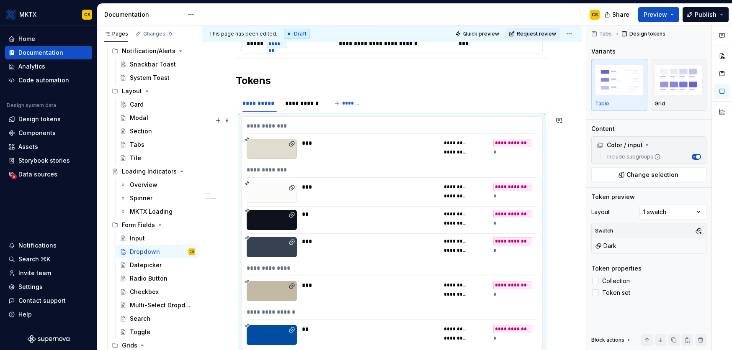
click at [555, 214] on div "**********" at bounding box center [391, 40] width 379 height 902
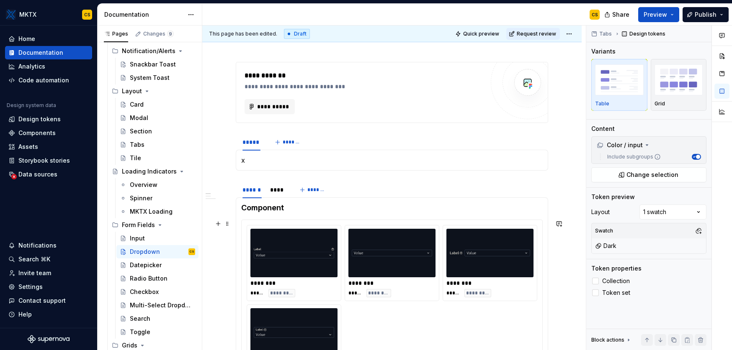
scroll to position [111, 0]
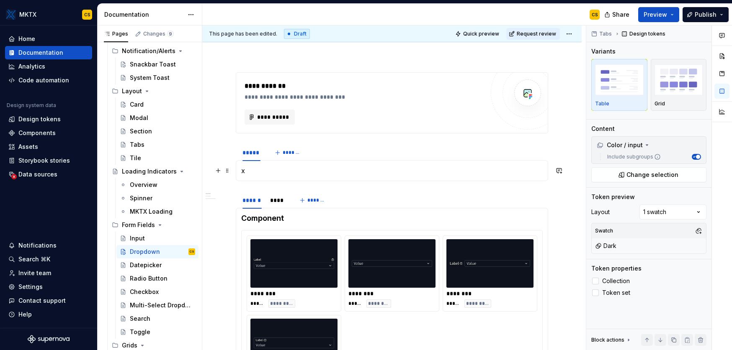
click at [264, 169] on p "x" at bounding box center [391, 171] width 301 height 10
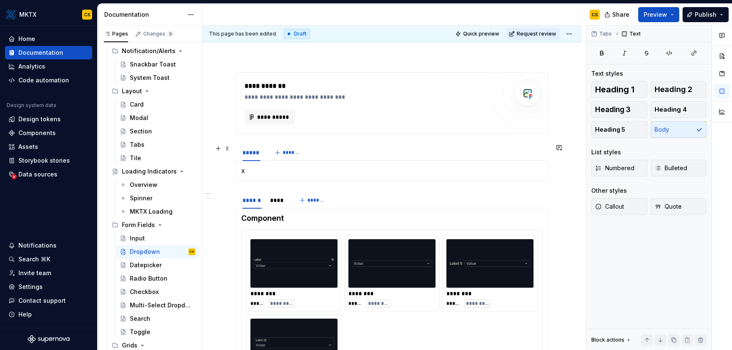
click at [334, 155] on div "***** *******" at bounding box center [392, 152] width 312 height 17
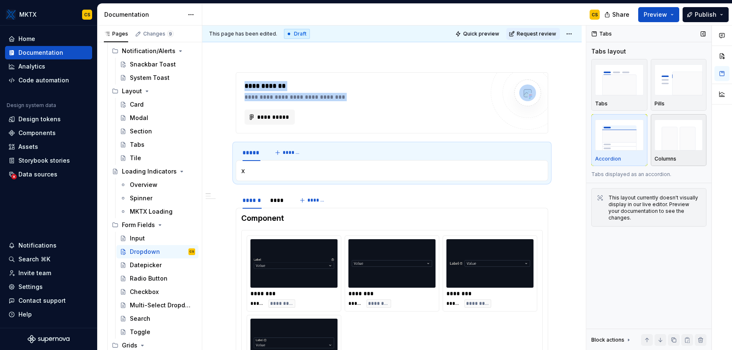
click at [624, 146] on img "button" at bounding box center [678, 135] width 49 height 31
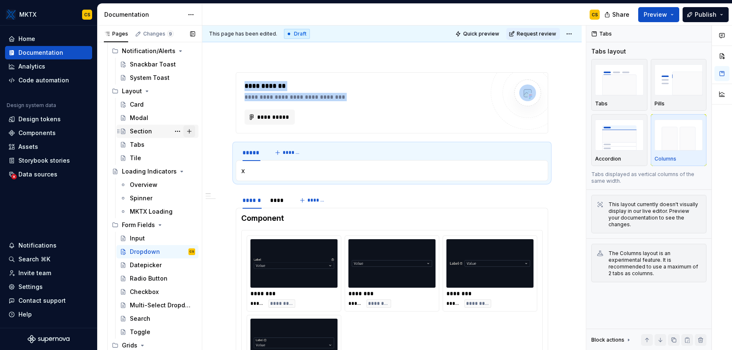
scroll to position [434, 0]
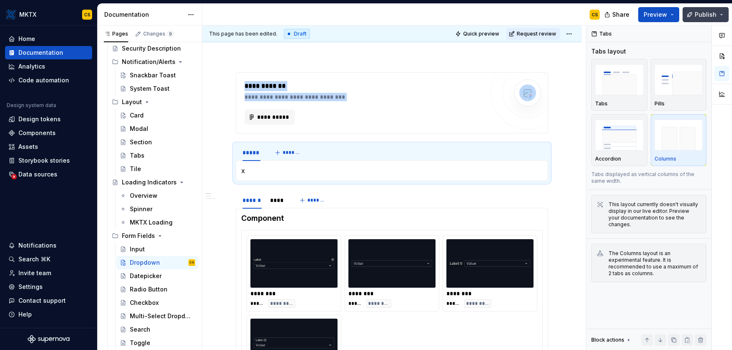
click at [624, 15] on button "Publish" at bounding box center [705, 14] width 46 height 15
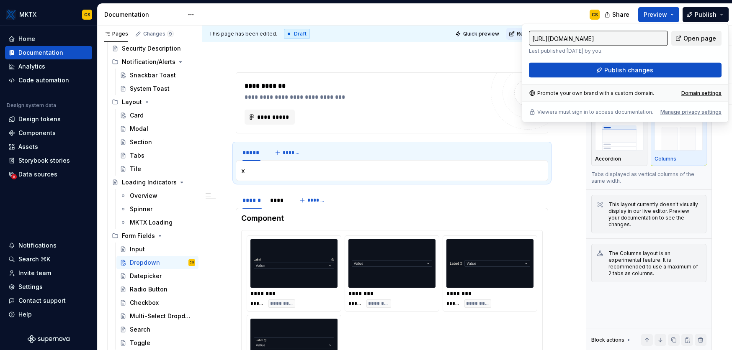
click at [624, 38] on span "Open page" at bounding box center [699, 38] width 33 height 8
type textarea "*"
click at [624, 174] on div "Tabs Tabs layout Tabs Pills Accordion Columns Tabs displayed as vertical column…" at bounding box center [648, 188] width 125 height 325
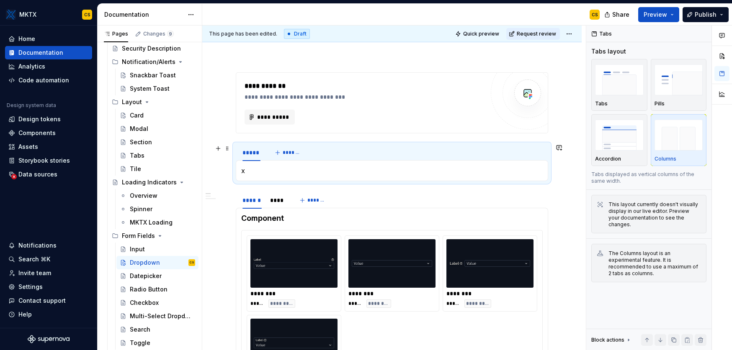
click at [295, 149] on span "*******" at bounding box center [291, 152] width 19 height 7
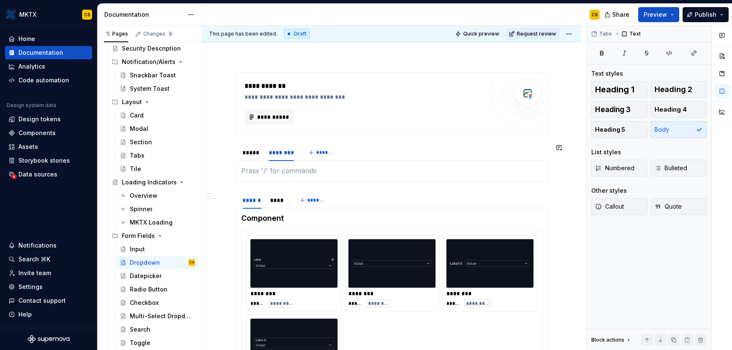
click at [338, 163] on div "x" at bounding box center [392, 170] width 312 height 21
click at [282, 154] on div "********" at bounding box center [280, 153] width 22 height 8
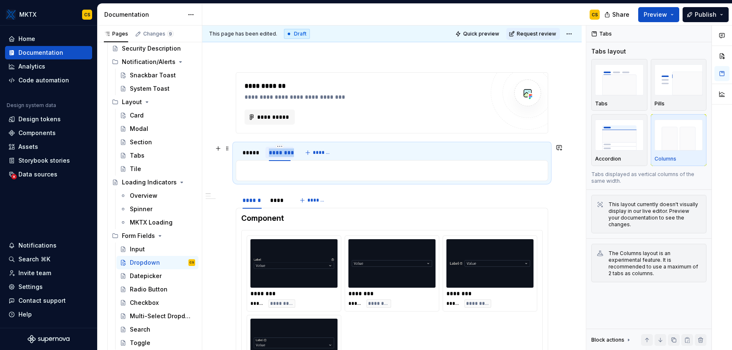
click at [282, 154] on div "********" at bounding box center [280, 153] width 22 height 8
type input "*******"
click at [248, 152] on div "*****" at bounding box center [251, 153] width 18 height 8
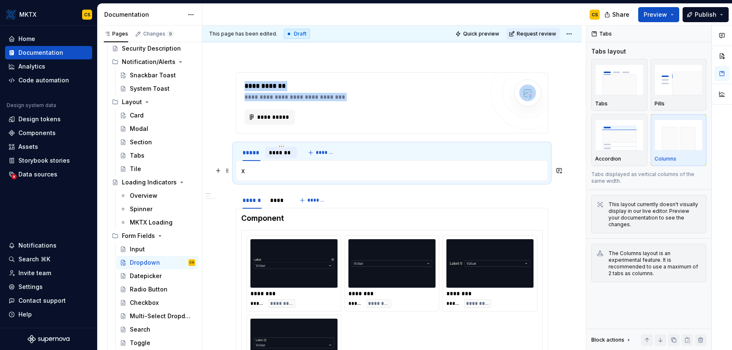
click at [278, 169] on p "x" at bounding box center [391, 171] width 301 height 10
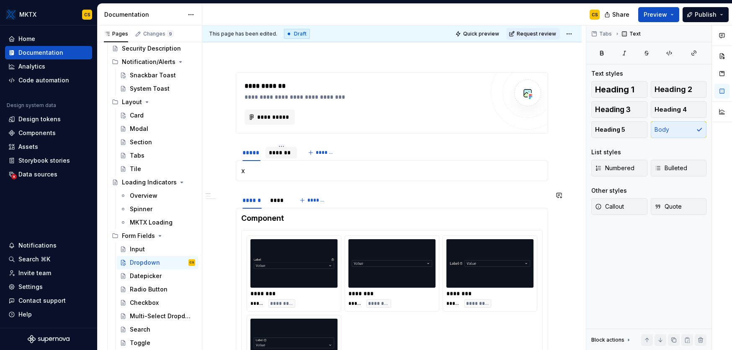
click at [355, 191] on section "**********" at bounding box center [392, 346] width 312 height 311
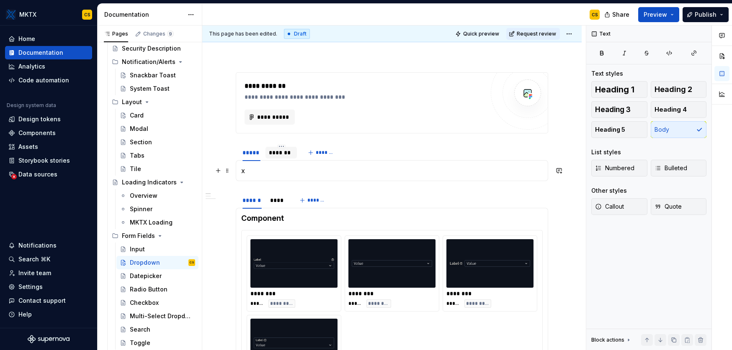
click at [561, 175] on button "button" at bounding box center [559, 171] width 12 height 12
click at [546, 130] on div "**********" at bounding box center [391, 103] width 311 height 60
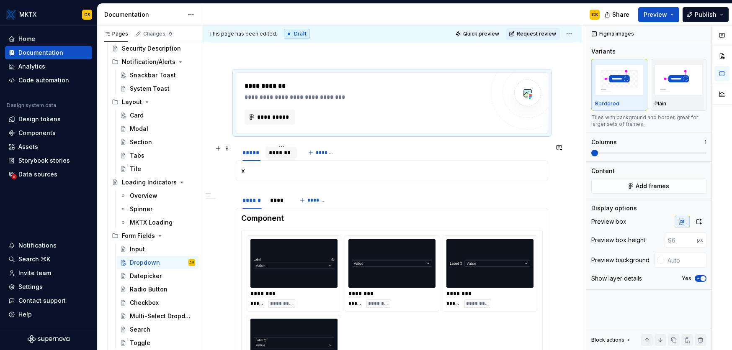
click at [485, 147] on div "***** ******* *******" at bounding box center [392, 152] width 312 height 17
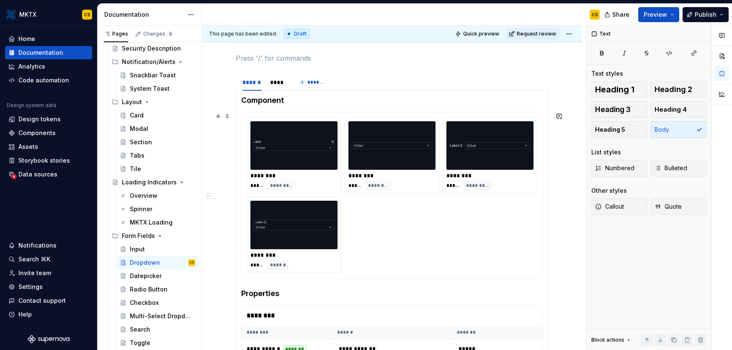
scroll to position [146, 0]
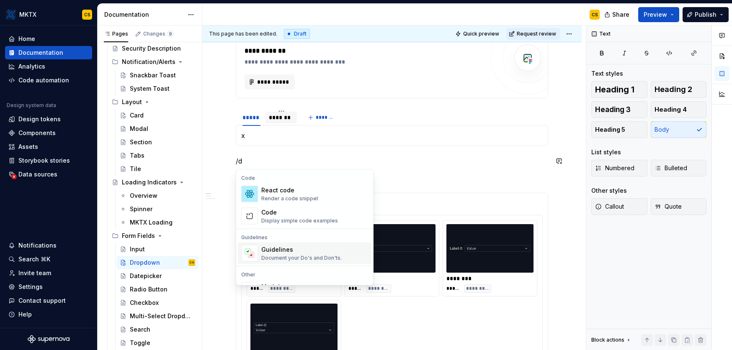
click at [316, 255] on div "Document your Do's and Don'ts." at bounding box center [301, 258] width 80 height 7
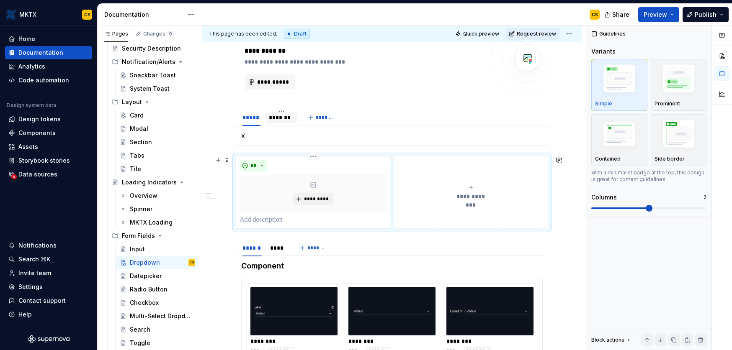
click at [440, 182] on button "**********" at bounding box center [470, 192] width 154 height 73
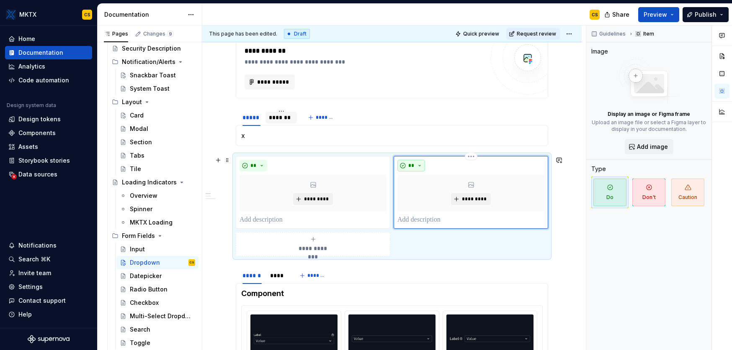
click at [419, 166] on button "**" at bounding box center [411, 166] width 28 height 12
click at [425, 196] on div "Don't" at bounding box center [430, 195] width 15 height 8
click at [421, 168] on button "*****" at bounding box center [414, 166] width 34 height 12
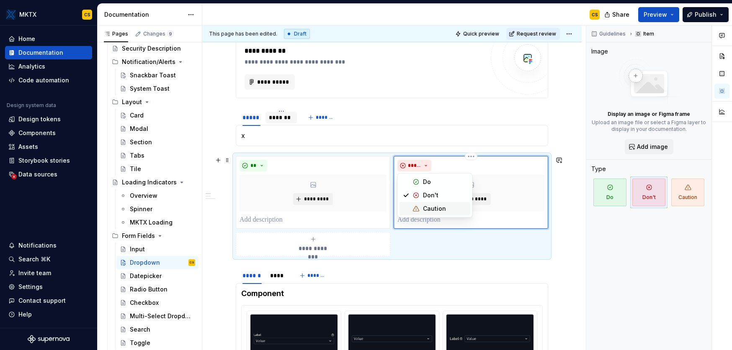
drag, startPoint x: 437, startPoint y: 211, endPoint x: 415, endPoint y: 197, distance: 26.0
click at [437, 211] on div "Caution" at bounding box center [434, 209] width 23 height 8
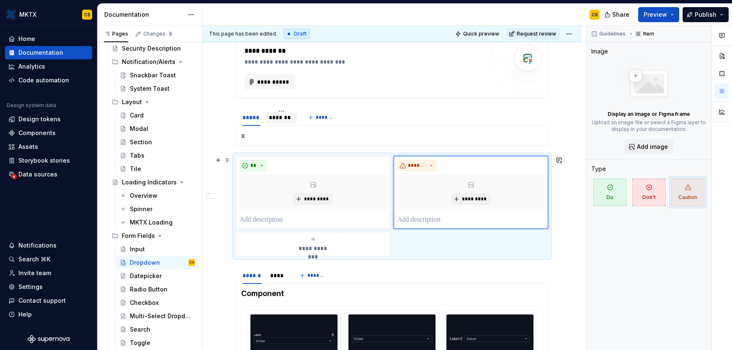
click at [428, 241] on div "**********" at bounding box center [392, 206] width 312 height 100
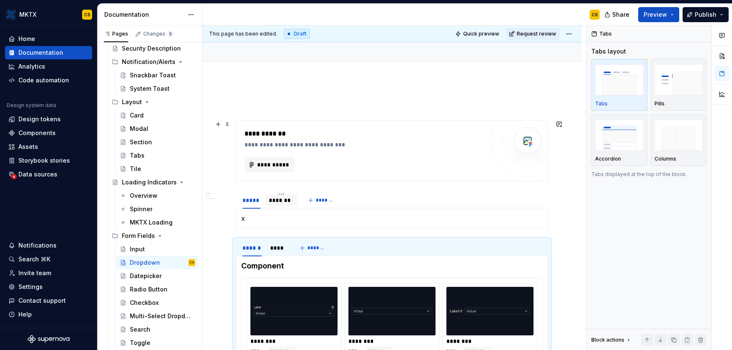
scroll to position [32, 0]
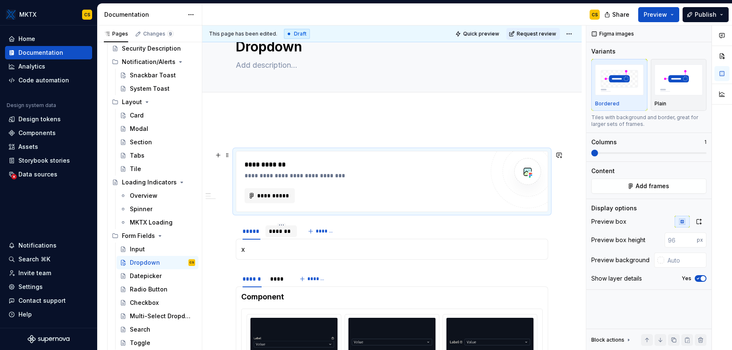
click at [375, 183] on div "**********" at bounding box center [363, 182] width 239 height 44
click at [414, 190] on div "**********" at bounding box center [363, 195] width 239 height 15
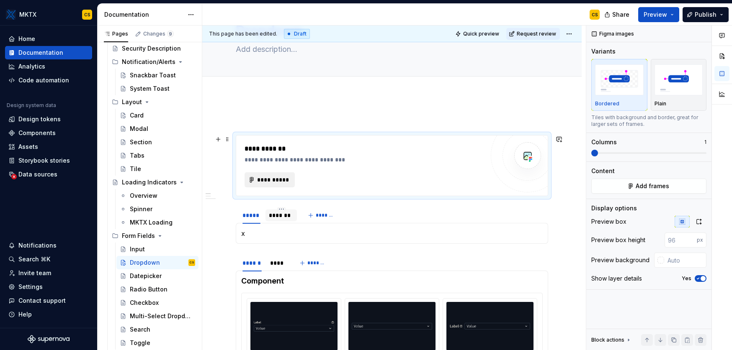
click at [281, 180] on span "**********" at bounding box center [273, 180] width 33 height 8
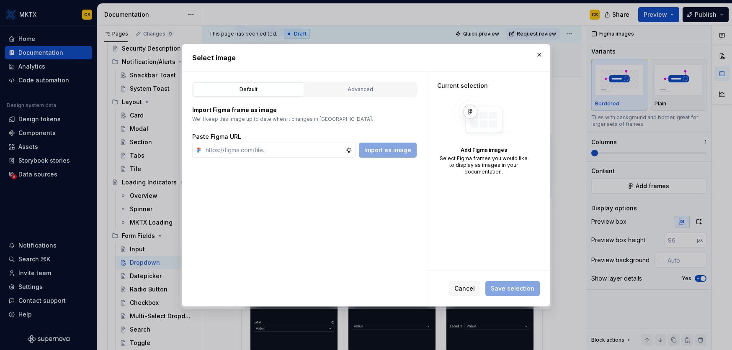
type textarea "*"
click at [467, 289] on span "Cancel" at bounding box center [464, 288] width 21 height 8
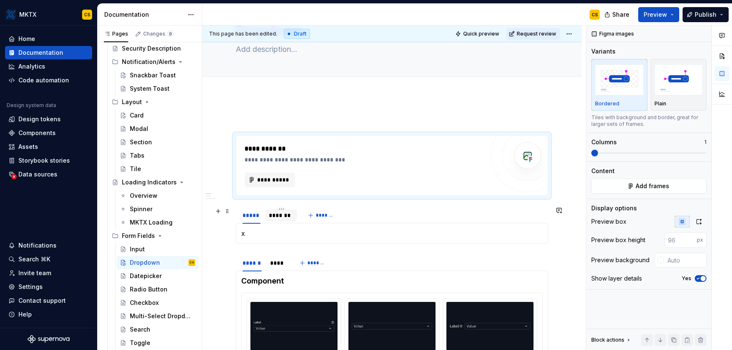
click at [284, 218] on div "*******" at bounding box center [281, 215] width 25 height 8
click at [296, 169] on div "**********" at bounding box center [363, 166] width 239 height 44
drag, startPoint x: 297, startPoint y: 148, endPoint x: 327, endPoint y: 230, distance: 87.9
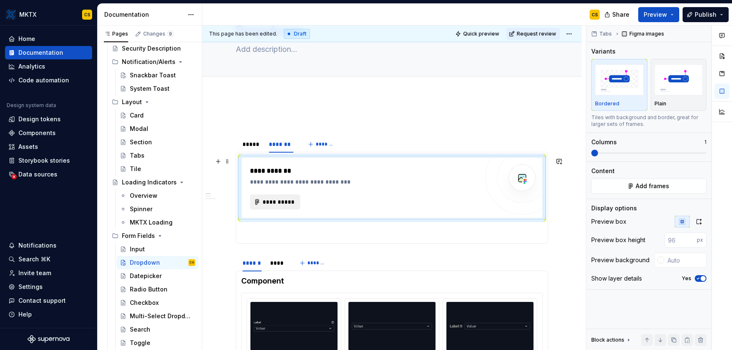
click at [284, 198] on span "**********" at bounding box center [278, 202] width 33 height 8
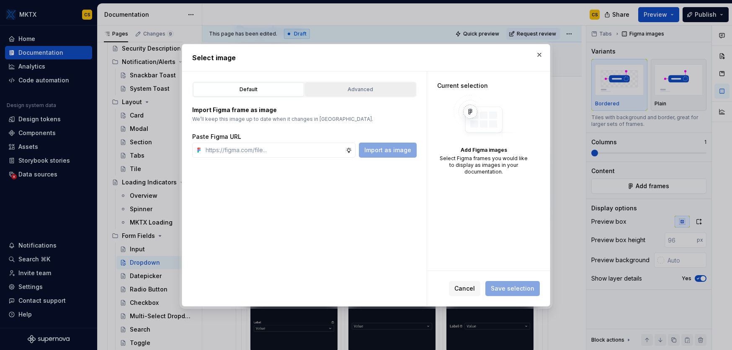
click at [380, 89] on div "Advanced" at bounding box center [360, 89] width 105 height 8
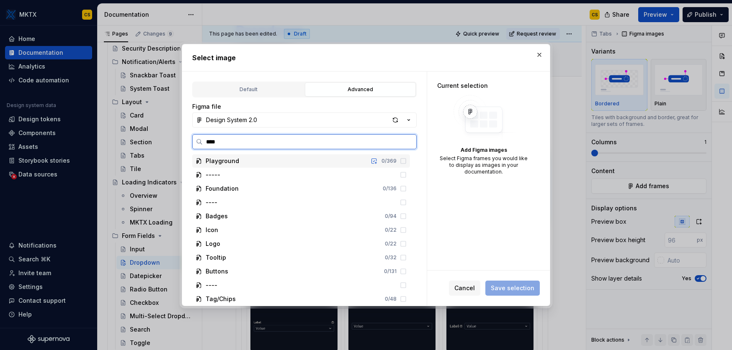
type input "*****"
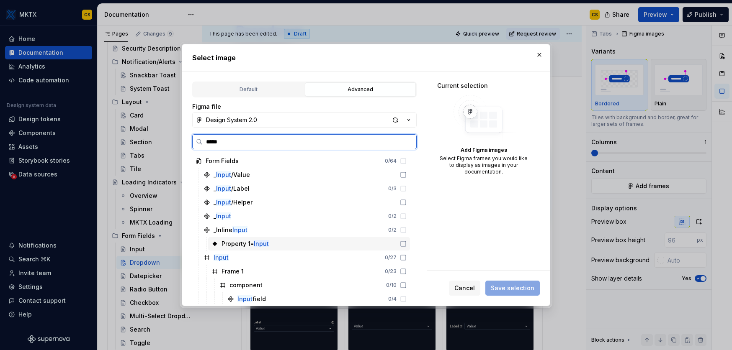
scroll to position [11, 0]
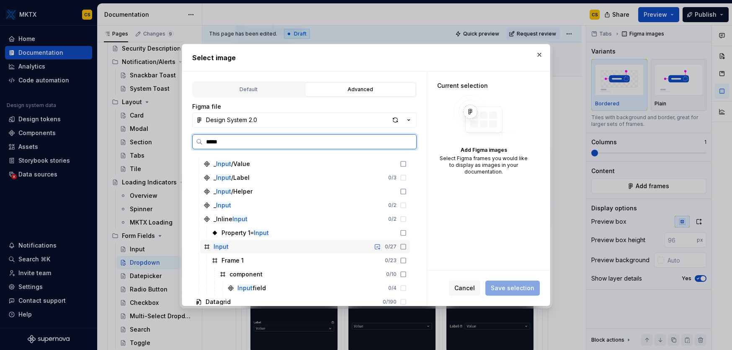
click at [403, 247] on icon at bounding box center [403, 247] width 7 height 7
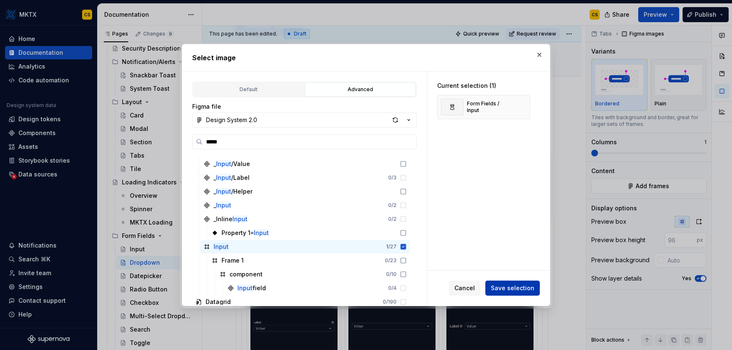
click at [513, 287] on span "Save selection" at bounding box center [512, 288] width 44 height 8
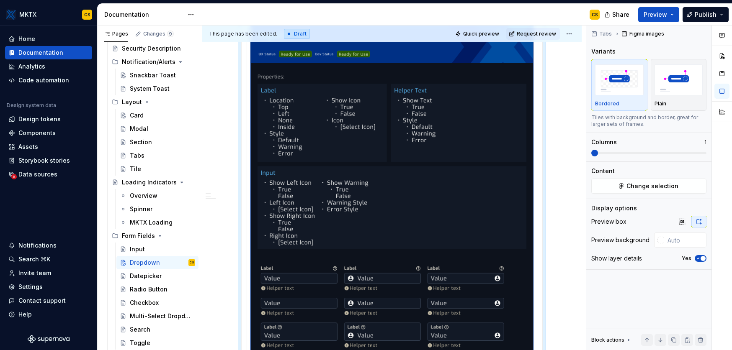
scroll to position [48, 0]
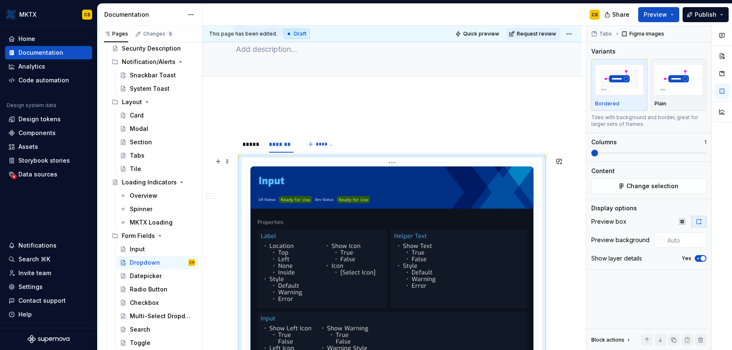
click at [624, 187] on span "Change selection" at bounding box center [652, 186] width 52 height 8
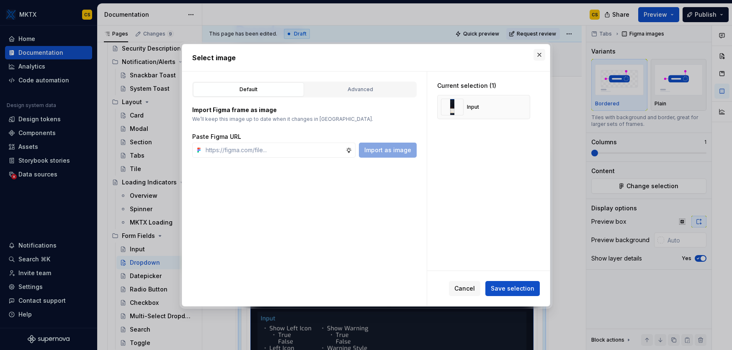
click at [537, 59] on button "button" at bounding box center [539, 55] width 12 height 12
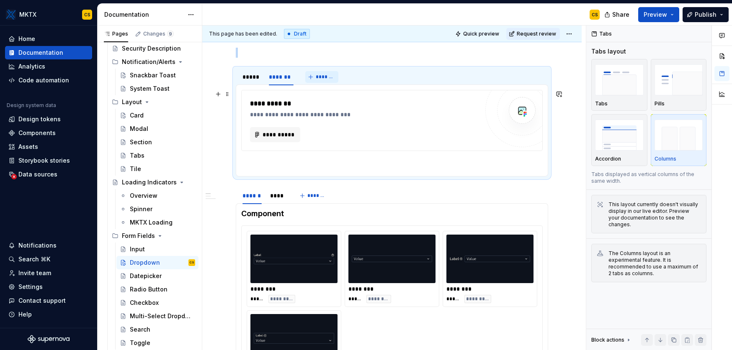
scroll to position [13, 0]
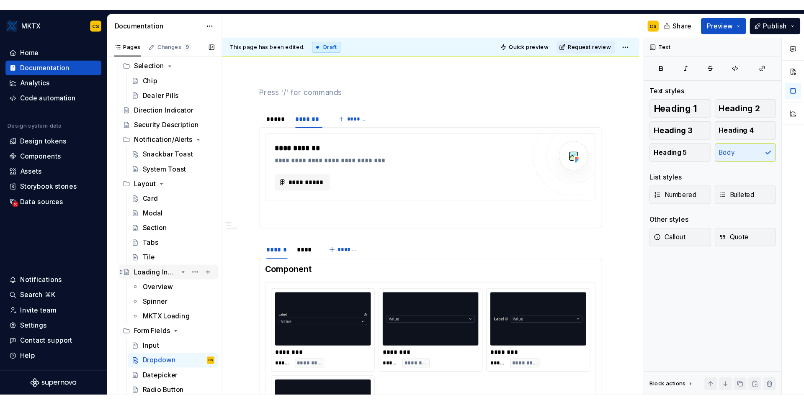
scroll to position [555, 0]
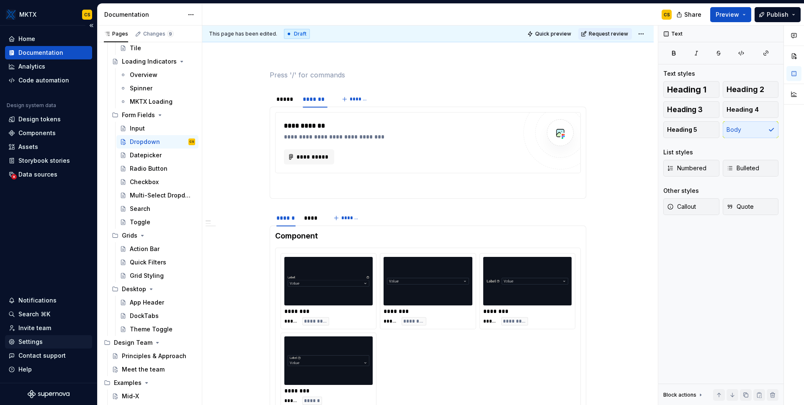
click at [60, 340] on div "Settings" at bounding box center [48, 342] width 80 height 8
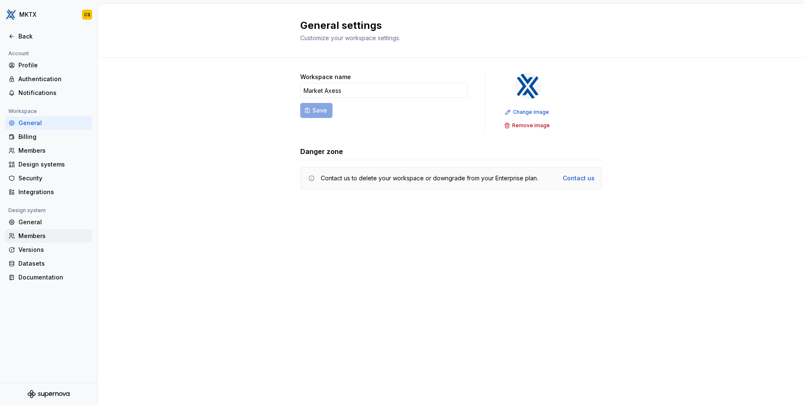
click at [56, 233] on div "Members" at bounding box center [53, 236] width 70 height 8
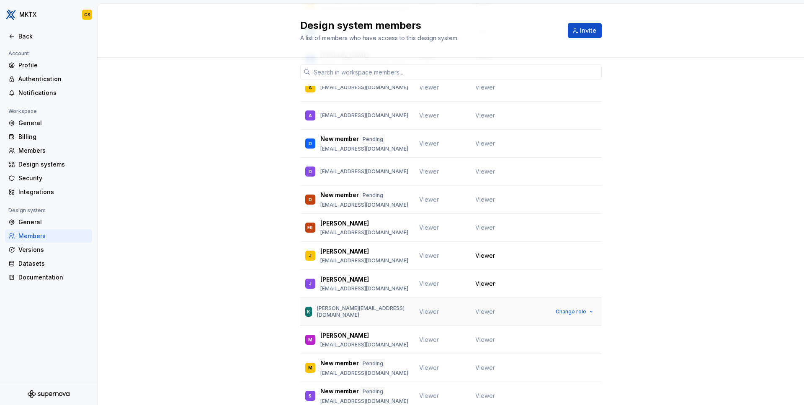
scroll to position [231, 0]
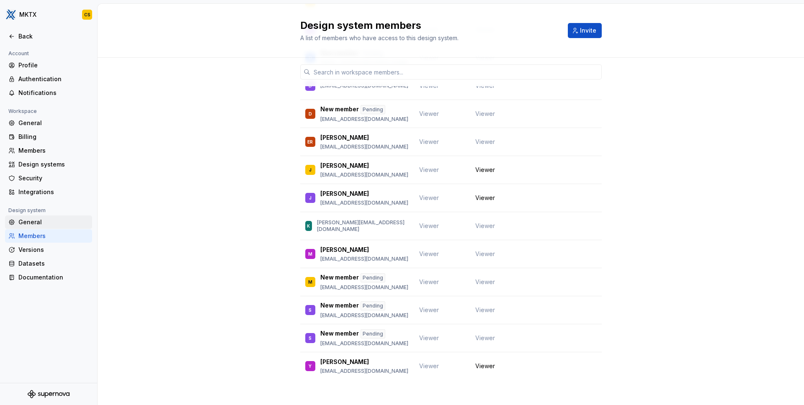
click at [44, 221] on div "General" at bounding box center [53, 222] width 70 height 8
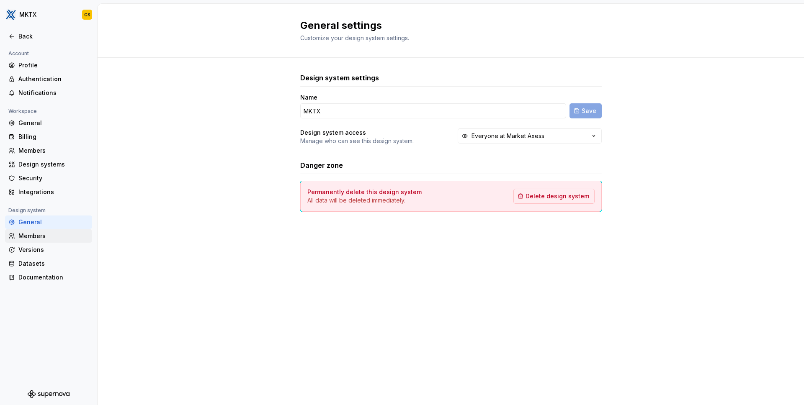
click at [36, 235] on div "Members" at bounding box center [53, 236] width 70 height 8
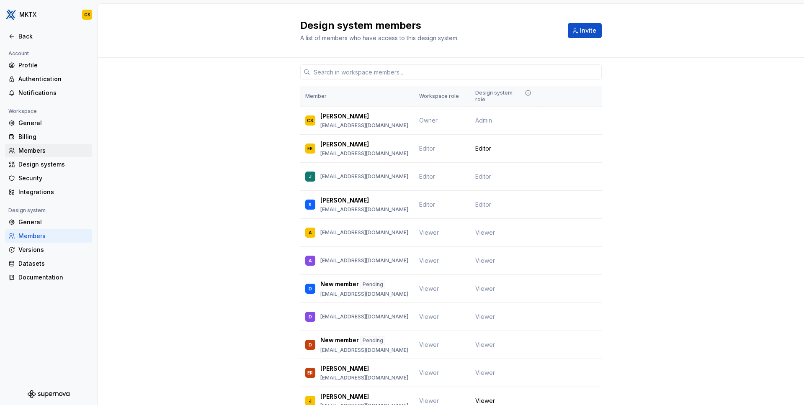
click at [48, 153] on div "Members" at bounding box center [53, 150] width 70 height 8
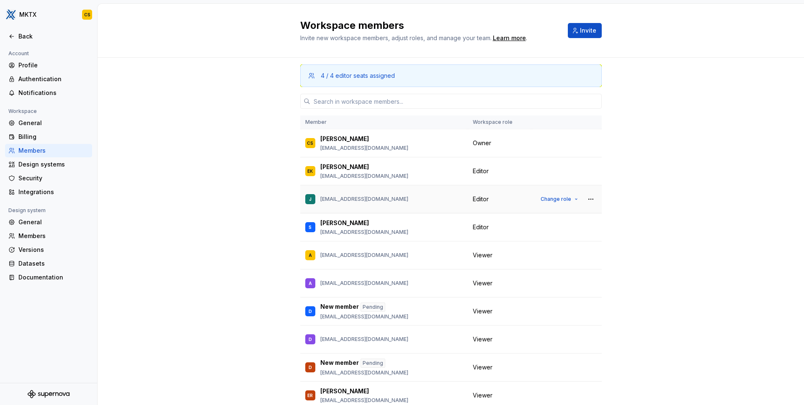
click at [408, 203] on div "J [EMAIL_ADDRESS][DOMAIN_NAME]" at bounding box center [383, 199] width 157 height 18
click at [585, 198] on button "button" at bounding box center [591, 199] width 12 height 12
click at [377, 200] on div "J [EMAIL_ADDRESS][DOMAIN_NAME]" at bounding box center [383, 199] width 157 height 18
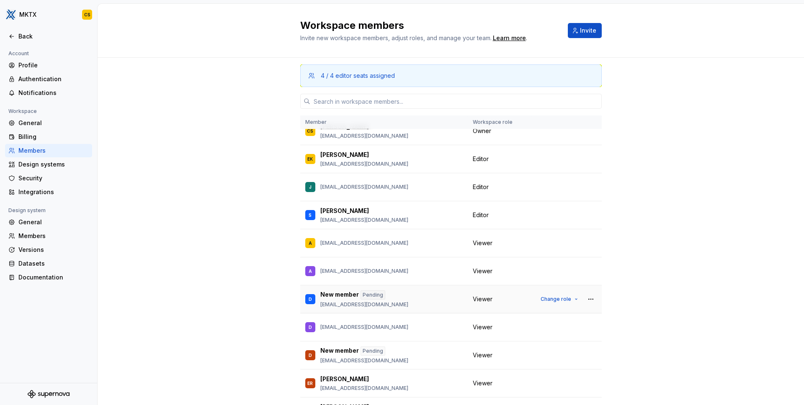
scroll to position [7, 0]
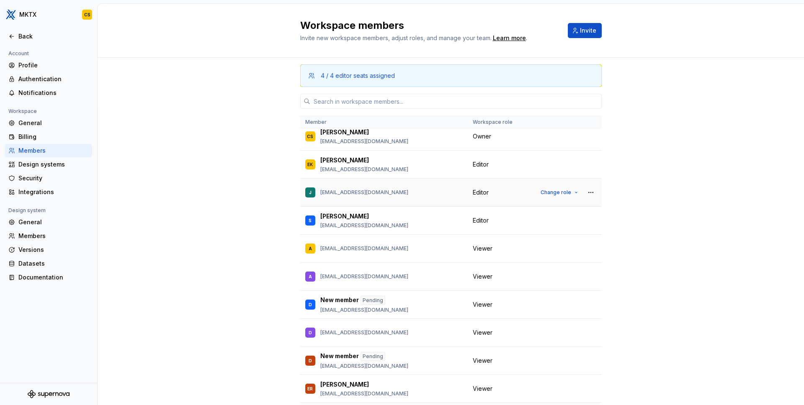
click at [351, 194] on p "[EMAIL_ADDRESS][DOMAIN_NAME]" at bounding box center [364, 192] width 88 height 7
click at [352, 192] on p "[EMAIL_ADDRESS][DOMAIN_NAME]" at bounding box center [364, 192] width 88 height 7
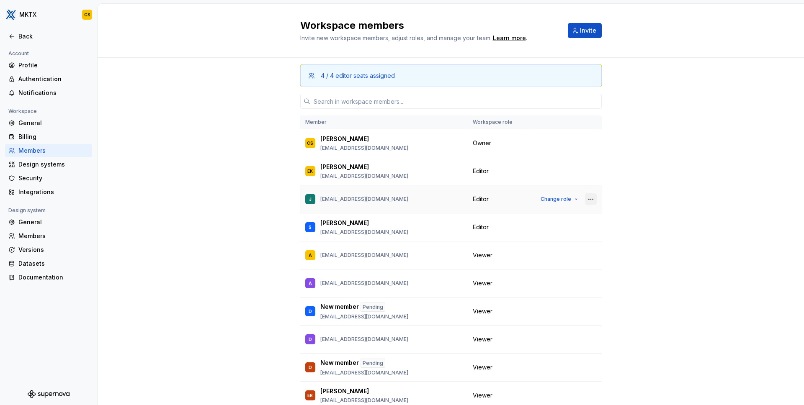
click at [585, 201] on button "button" at bounding box center [591, 199] width 12 height 12
click at [585, 200] on button "button" at bounding box center [591, 199] width 12 height 12
click at [485, 201] on span "Editor" at bounding box center [480, 199] width 16 height 8
click at [367, 199] on p "[EMAIL_ADDRESS][DOMAIN_NAME]" at bounding box center [364, 199] width 88 height 7
click at [33, 36] on div "Back" at bounding box center [53, 36] width 70 height 8
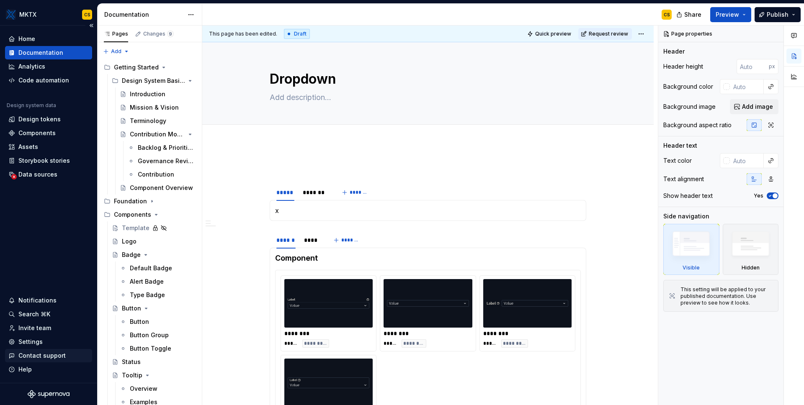
click at [49, 350] on div "Contact support" at bounding box center [41, 356] width 47 height 8
type textarea "*"
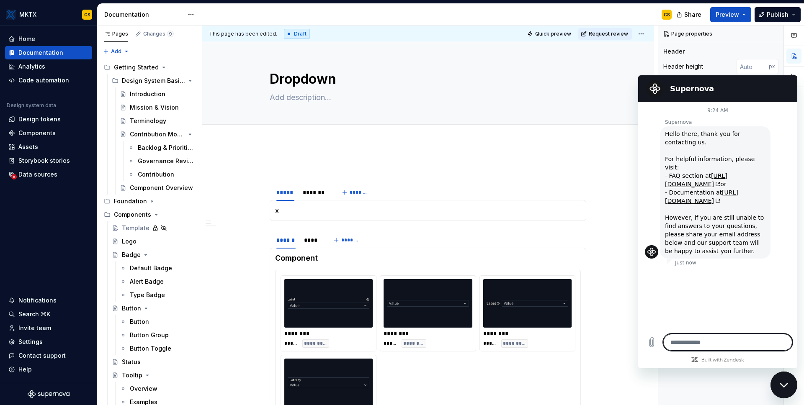
type textarea "*"
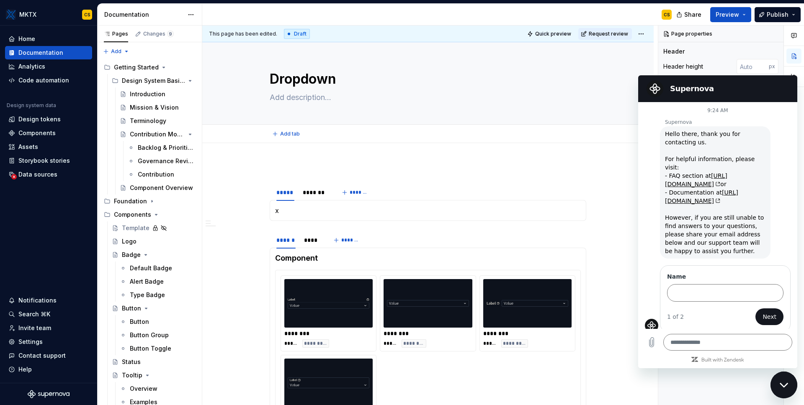
click at [610, 131] on div "Add tab" at bounding box center [428, 134] width 384 height 12
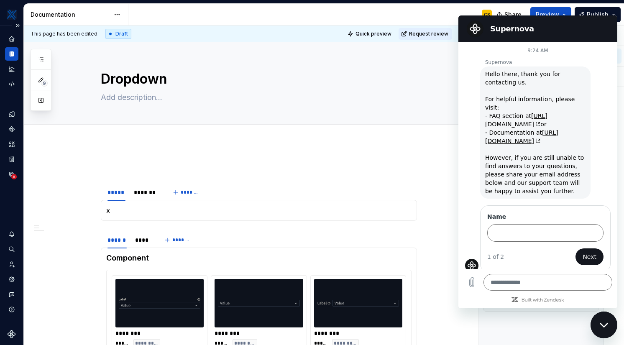
type textarea "*"
click at [11, 267] on icon "Invite team" at bounding box center [12, 265] width 8 height 8
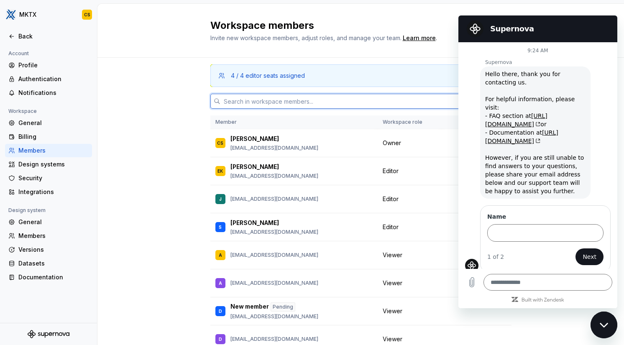
click at [287, 101] on input "text" at bounding box center [366, 101] width 291 height 15
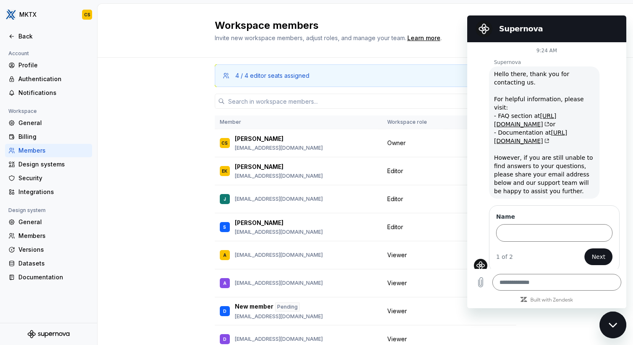
click at [616, 327] on icon "Close messaging window" at bounding box center [613, 325] width 9 height 5
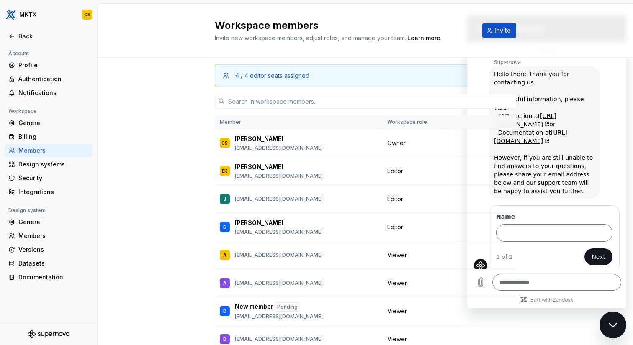
type textarea "*"
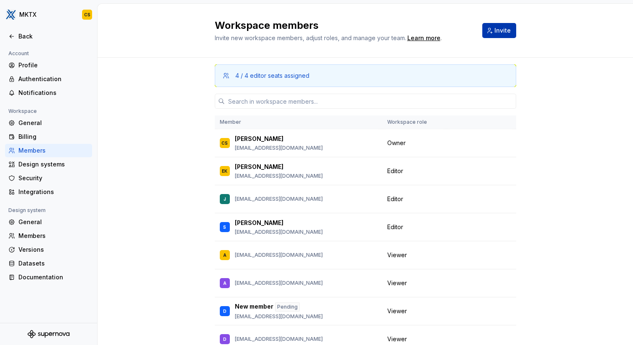
click at [499, 37] on button "Invite" at bounding box center [499, 30] width 34 height 15
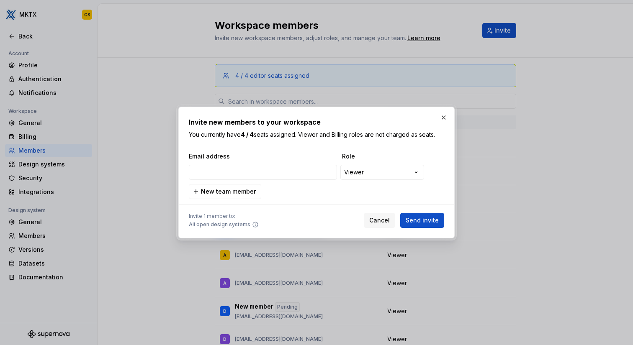
type input "[EMAIL_ADDRESS][DOMAIN_NAME]"
click at [424, 219] on span "Send invite" at bounding box center [422, 220] width 33 height 8
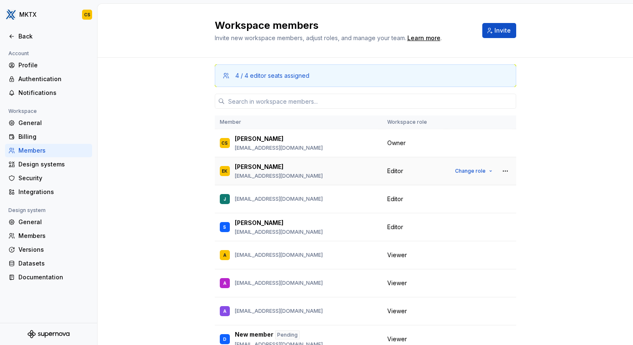
scroll to position [21, 0]
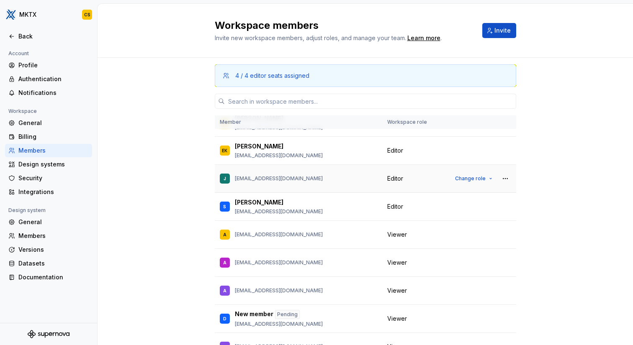
click at [314, 180] on div "J [EMAIL_ADDRESS][DOMAIN_NAME]" at bounding box center [298, 179] width 157 height 18
click at [46, 164] on div "Design systems" at bounding box center [53, 164] width 70 height 8
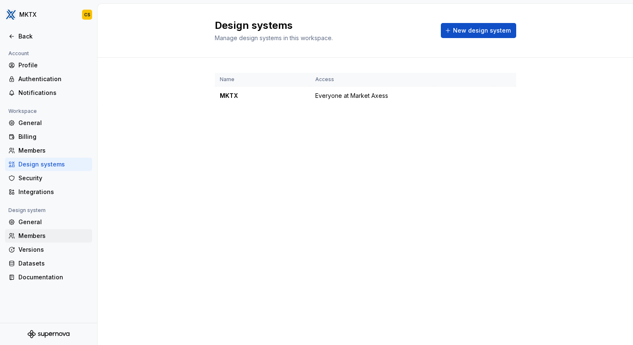
click at [40, 234] on div "Members" at bounding box center [53, 236] width 70 height 8
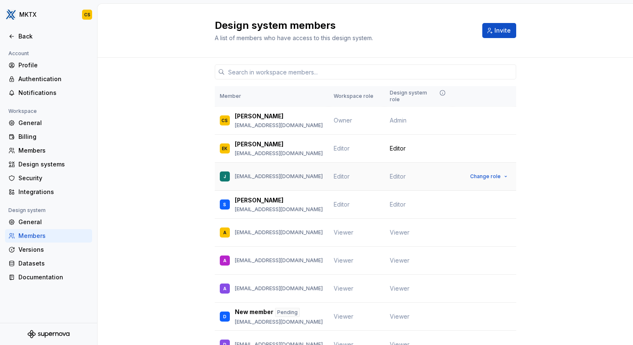
click at [394, 172] on span "Editor" at bounding box center [398, 176] width 16 height 8
click at [484, 171] on button "Change role" at bounding box center [488, 177] width 45 height 12
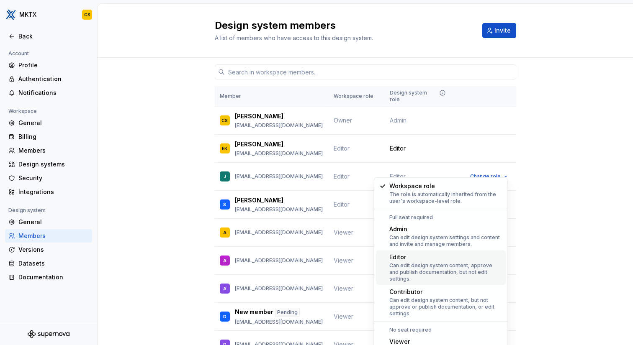
click at [423, 259] on div "Editor" at bounding box center [445, 257] width 113 height 8
